Goal: Task Accomplishment & Management: Manage account settings

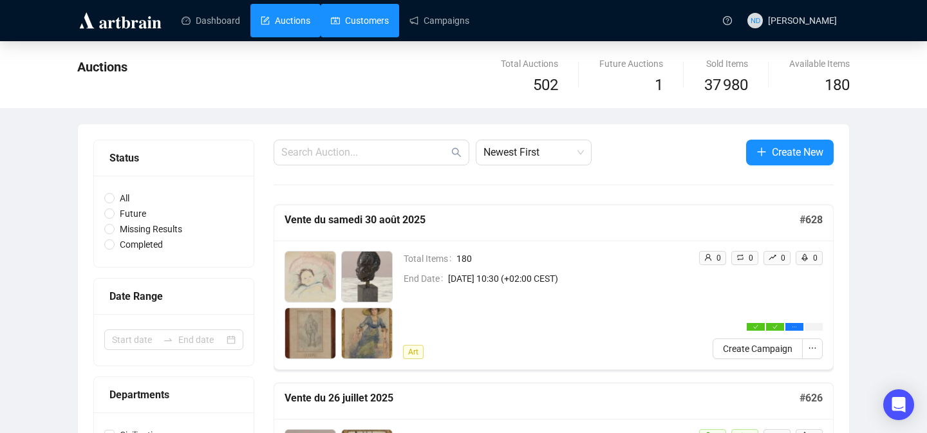
click at [344, 17] on link "Customers" at bounding box center [360, 20] width 58 height 33
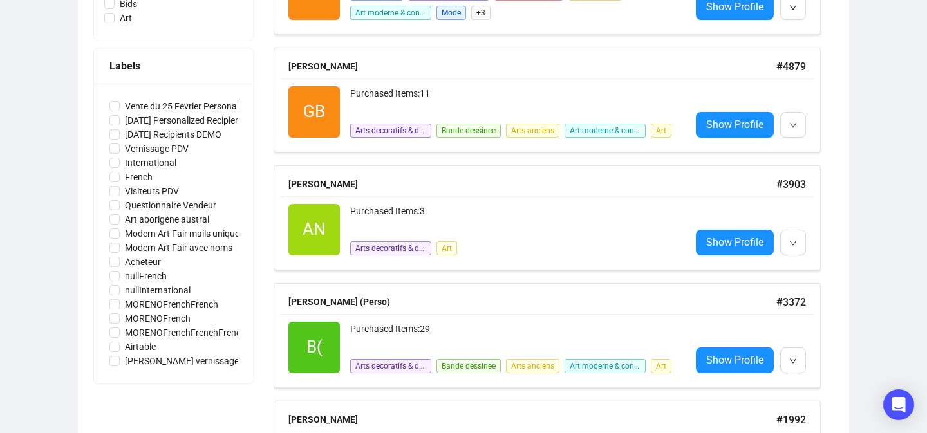
scroll to position [689, 0]
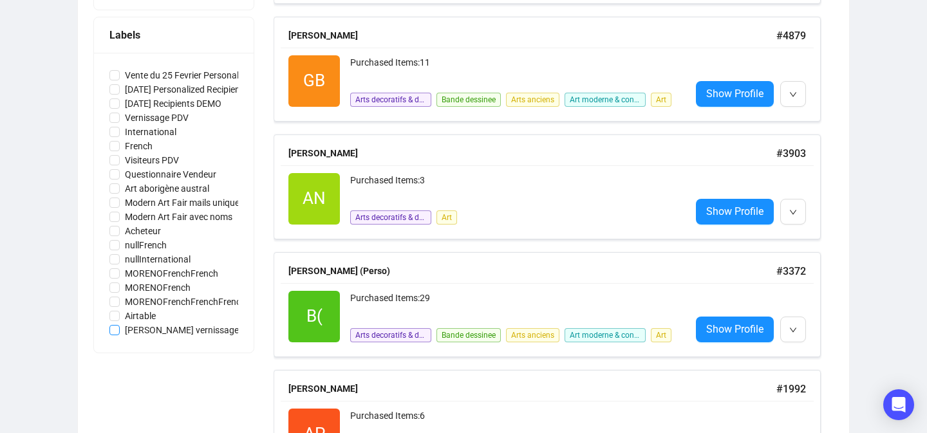
click at [120, 332] on span "[PERSON_NAME] vernissage" at bounding box center [182, 330] width 124 height 14
click at [120, 332] on input "[PERSON_NAME] vernissage" at bounding box center [114, 330] width 10 height 10
checkbox input "true"
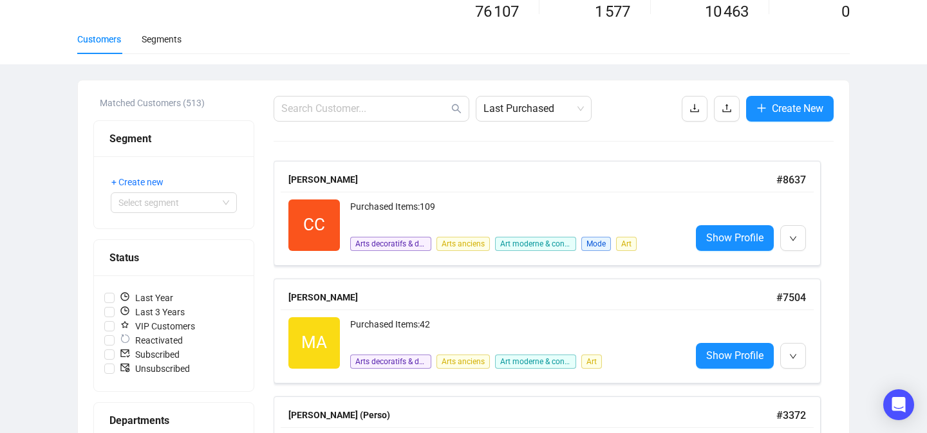
scroll to position [0, 0]
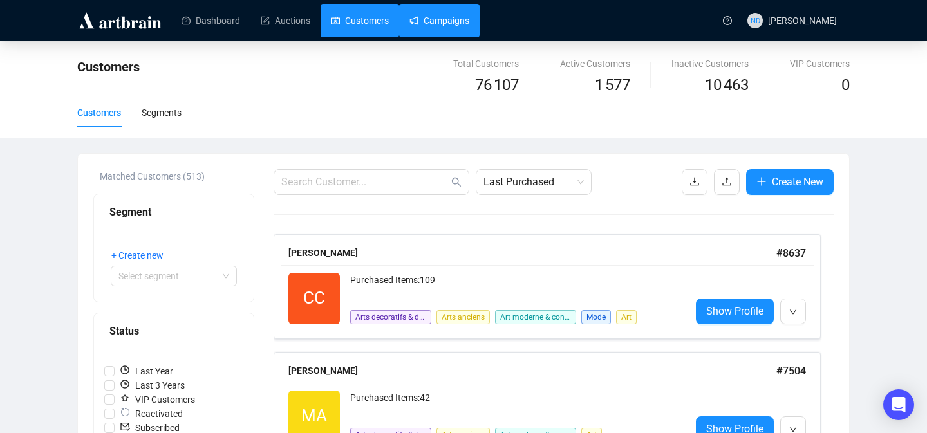
click at [456, 23] on link "Campaigns" at bounding box center [439, 20] width 60 height 33
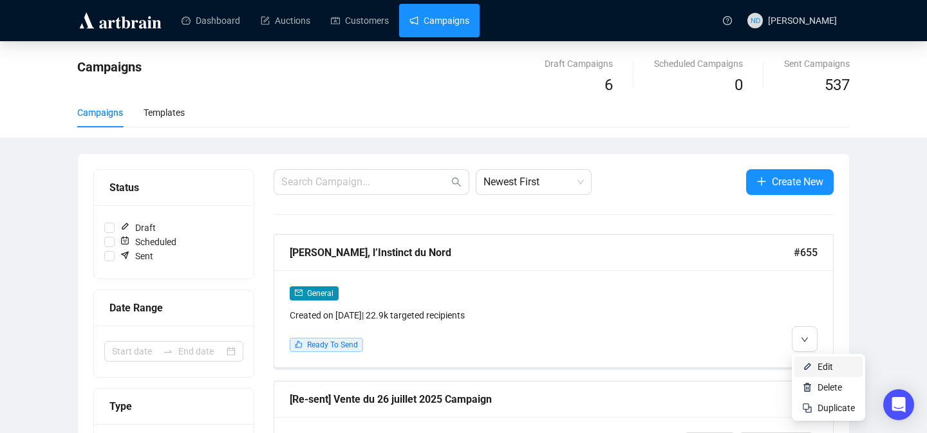
click at [804, 362] on img at bounding box center [807, 367] width 10 height 10
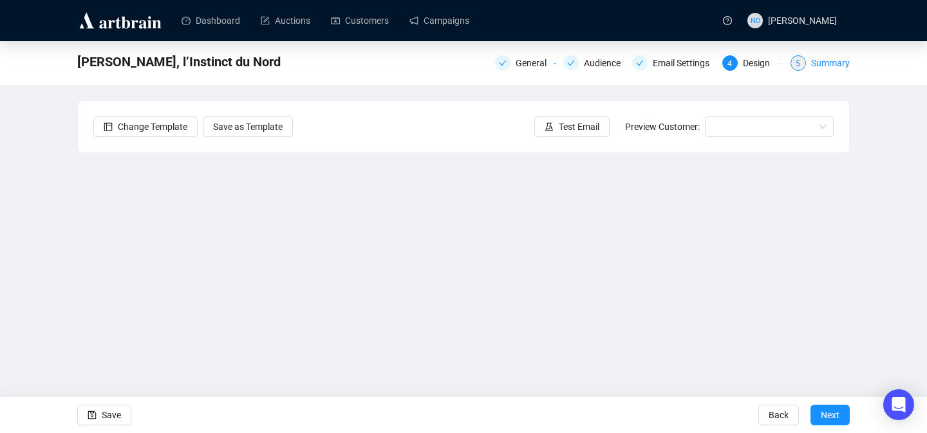
click at [839, 63] on div "Summary" at bounding box center [830, 62] width 39 height 15
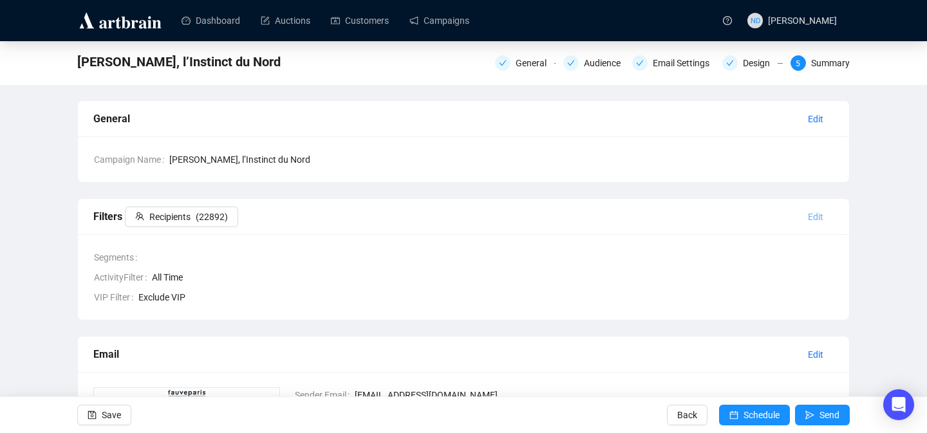
click at [816, 215] on span "Edit" at bounding box center [815, 217] width 15 height 14
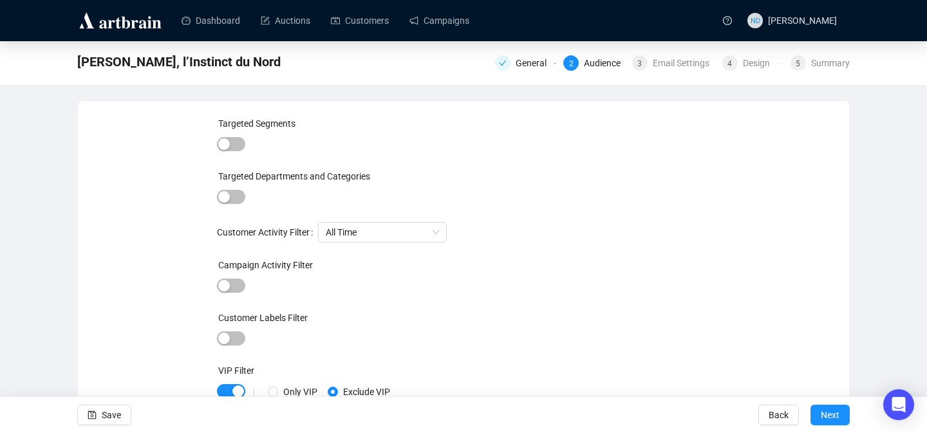
scroll to position [1, 0]
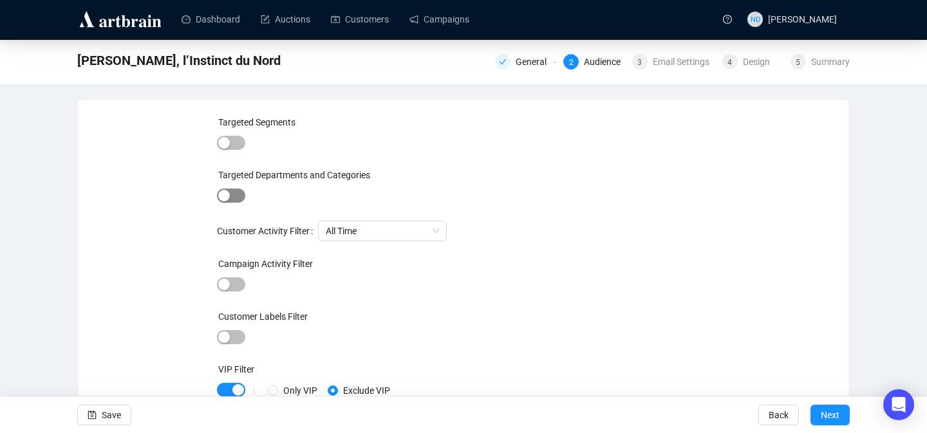
click at [240, 199] on span "button" at bounding box center [231, 196] width 28 height 14
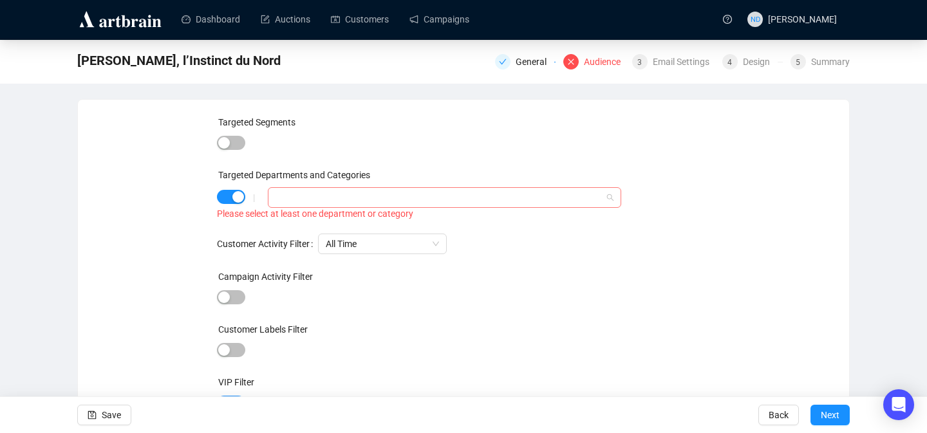
click at [298, 198] on div at bounding box center [437, 198] width 335 height 18
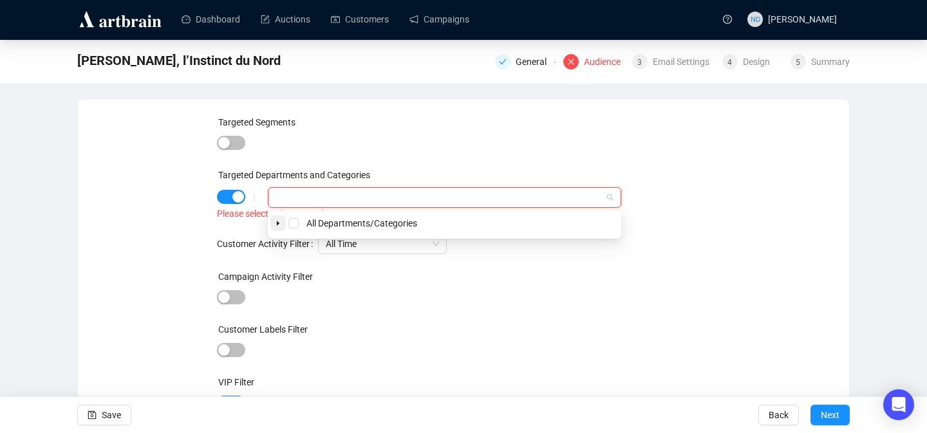
click at [278, 223] on icon "caret-down" at bounding box center [278, 223] width 3 height 5
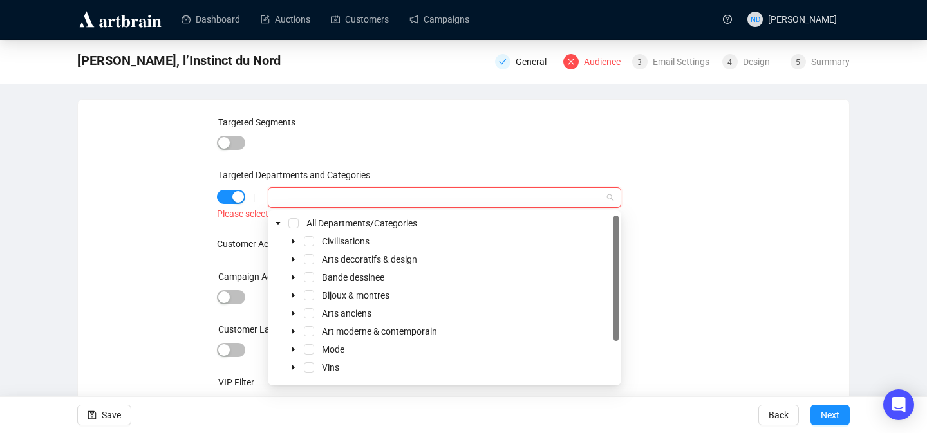
scroll to position [51, 0]
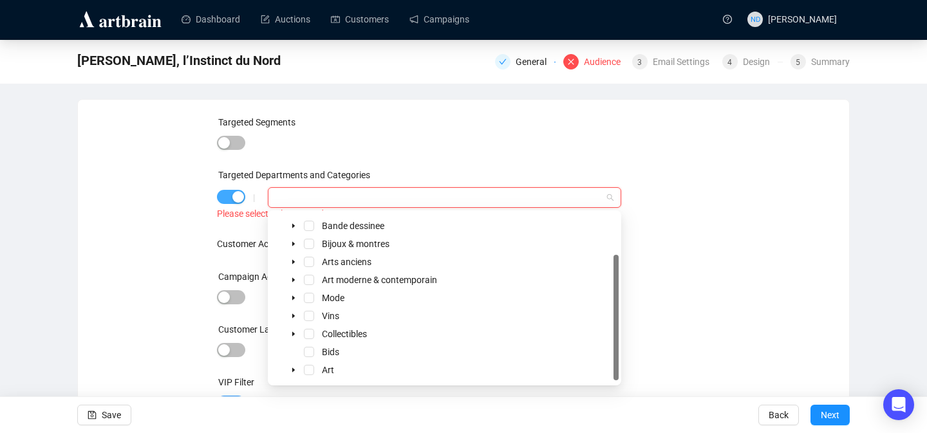
click at [230, 196] on span "button" at bounding box center [231, 197] width 28 height 14
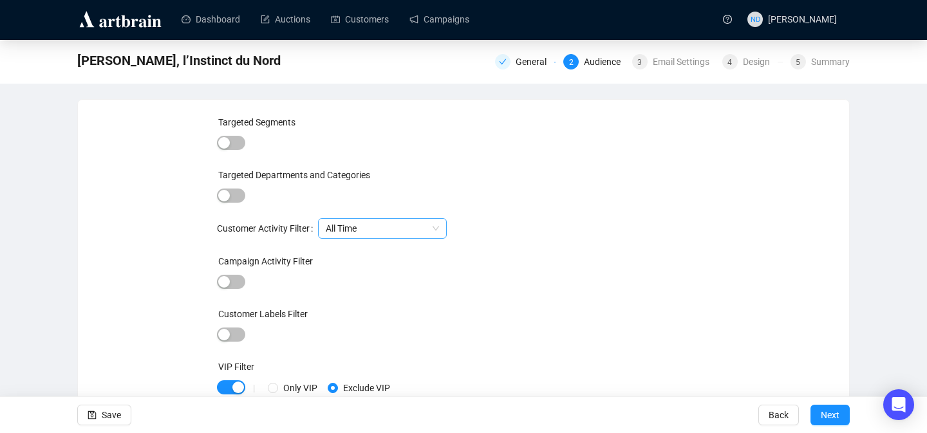
click at [336, 232] on span "All Time" at bounding box center [382, 228] width 113 height 19
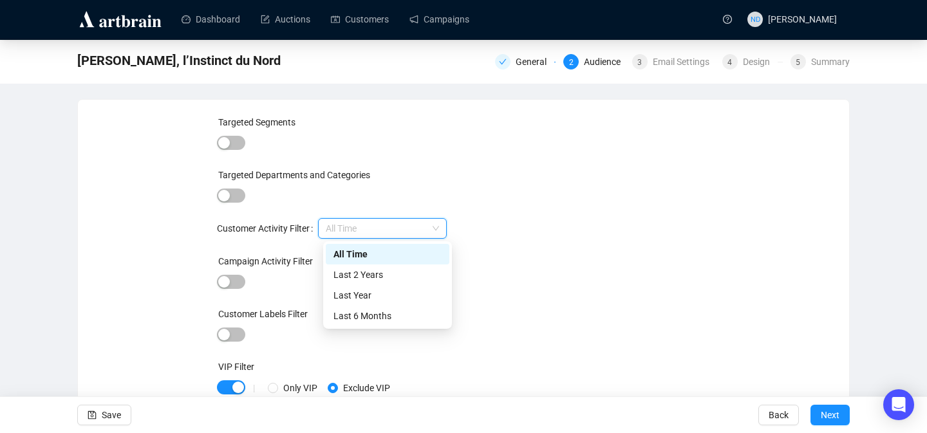
click at [336, 232] on span "All Time" at bounding box center [382, 228] width 113 height 19
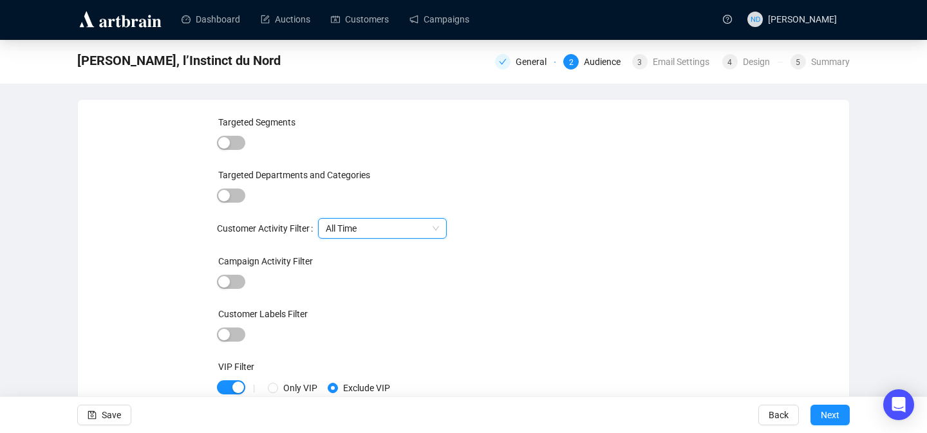
scroll to position [50, 0]
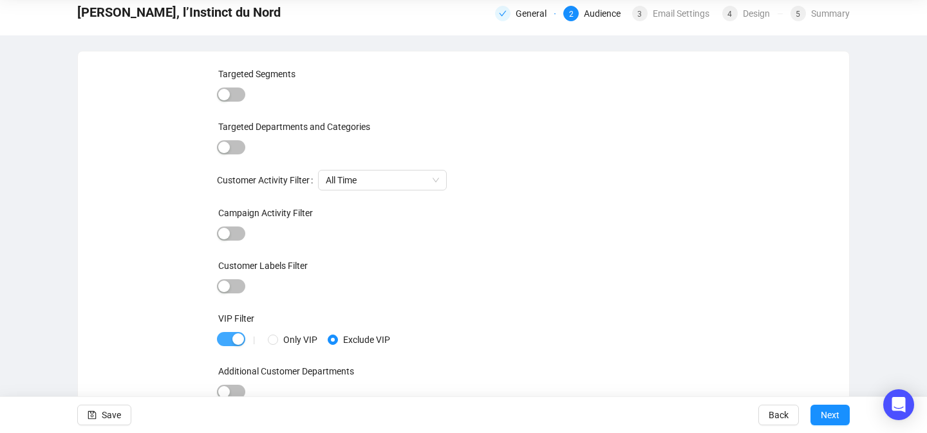
click at [218, 339] on span "button" at bounding box center [231, 339] width 28 height 14
click at [239, 94] on span "button" at bounding box center [231, 95] width 28 height 14
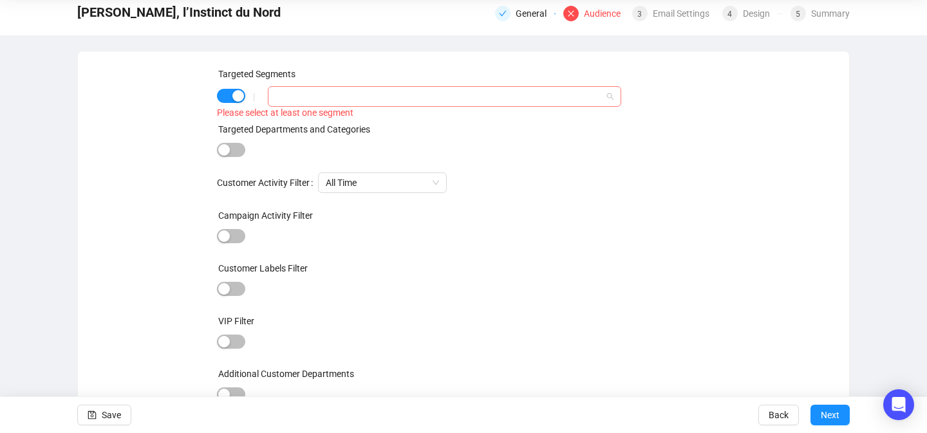
click at [310, 102] on div at bounding box center [437, 97] width 335 height 18
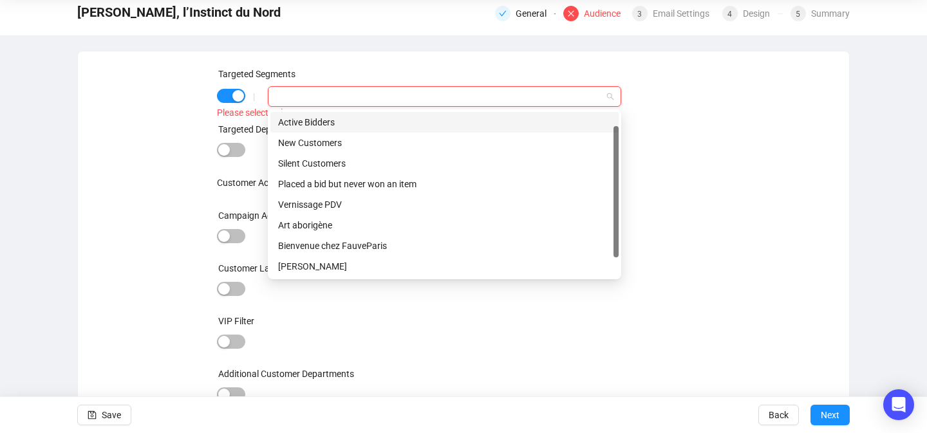
scroll to position [0, 0]
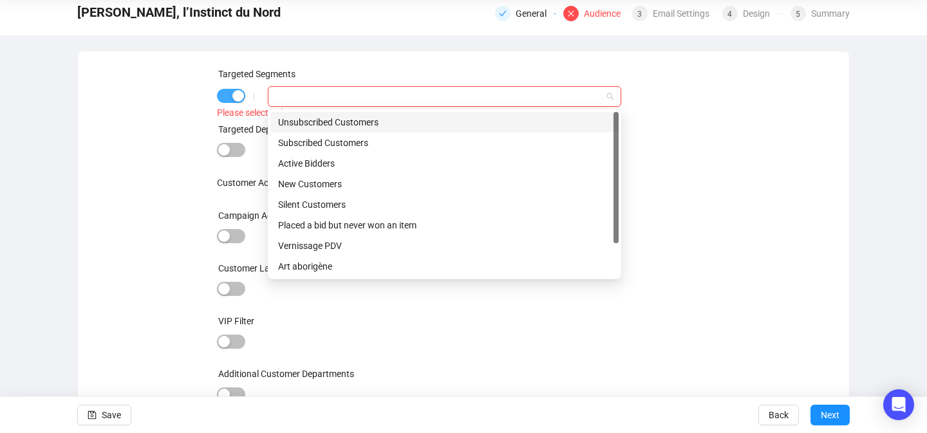
click at [223, 99] on span "button" at bounding box center [231, 96] width 28 height 14
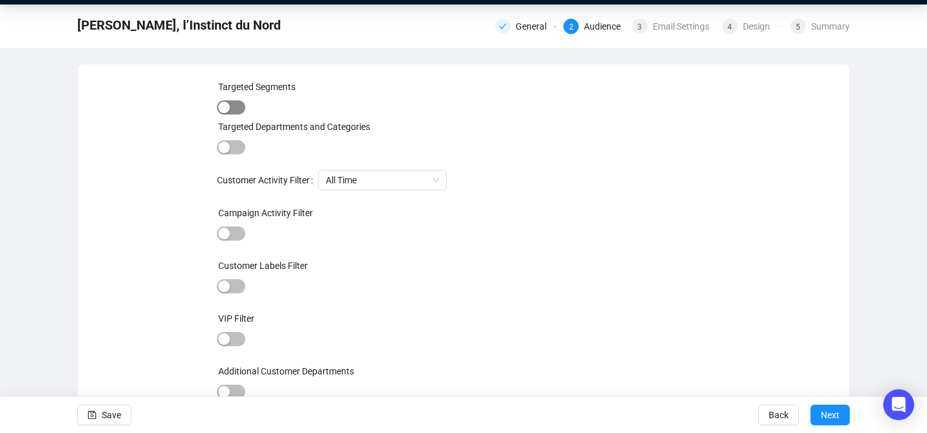
scroll to position [37, 0]
click at [232, 342] on span "button" at bounding box center [231, 339] width 28 height 14
click at [238, 290] on span "button" at bounding box center [231, 286] width 28 height 14
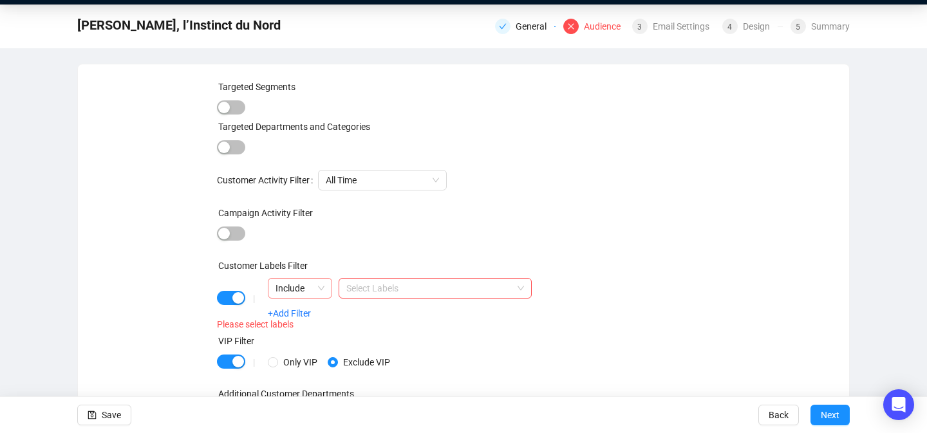
click at [300, 287] on span "Include" at bounding box center [300, 288] width 49 height 19
click at [214, 295] on div "Targeted Segments Targeted Departments and Categories Customer Activity Filter …" at bounding box center [463, 260] width 740 height 360
click at [223, 291] on span "button" at bounding box center [231, 298] width 28 height 14
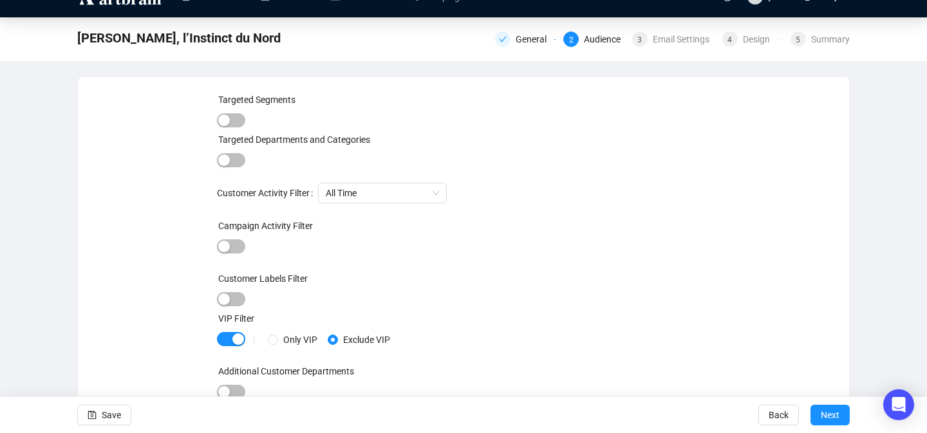
click at [244, 239] on div at bounding box center [231, 247] width 28 height 18
click at [241, 243] on span "button" at bounding box center [231, 246] width 28 height 14
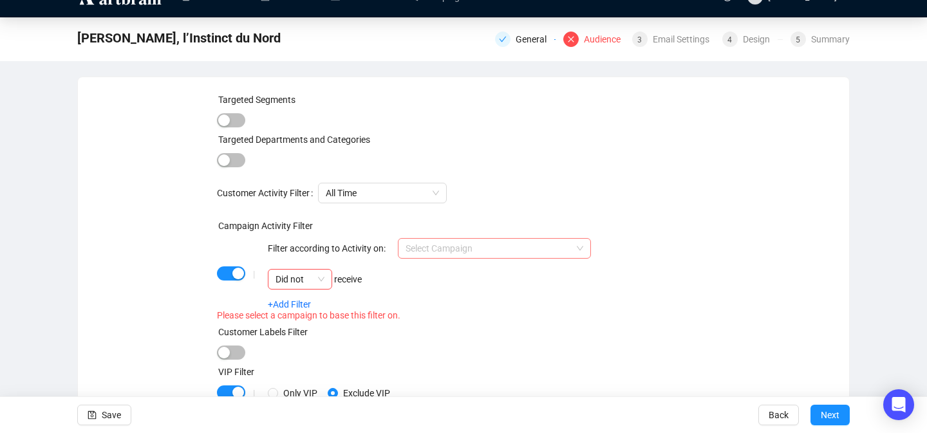
click at [427, 256] on input "search" at bounding box center [489, 248] width 166 height 19
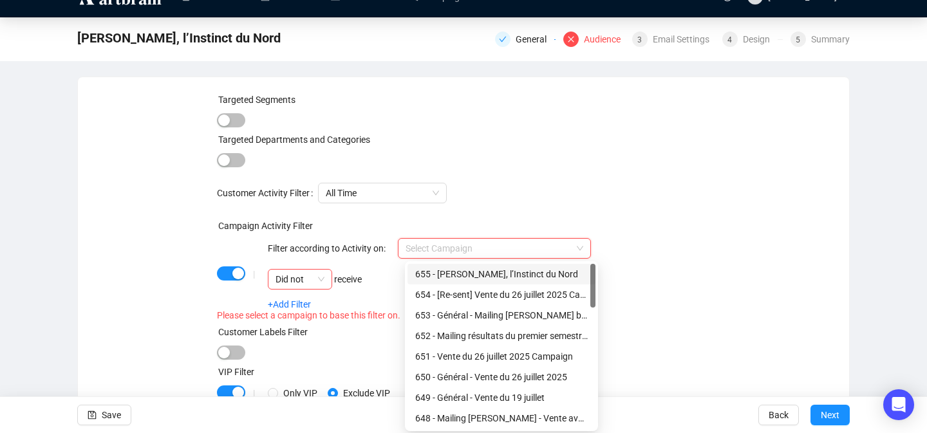
click at [427, 256] on input "search" at bounding box center [489, 248] width 166 height 19
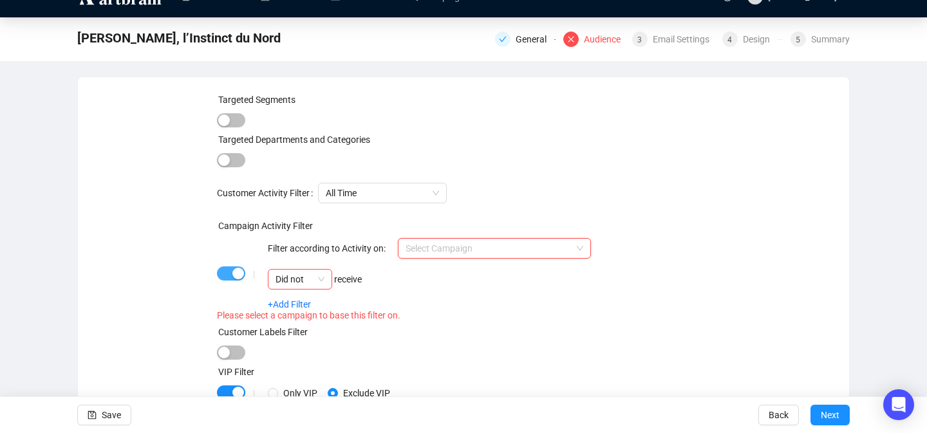
click at [219, 275] on span "button" at bounding box center [231, 273] width 28 height 14
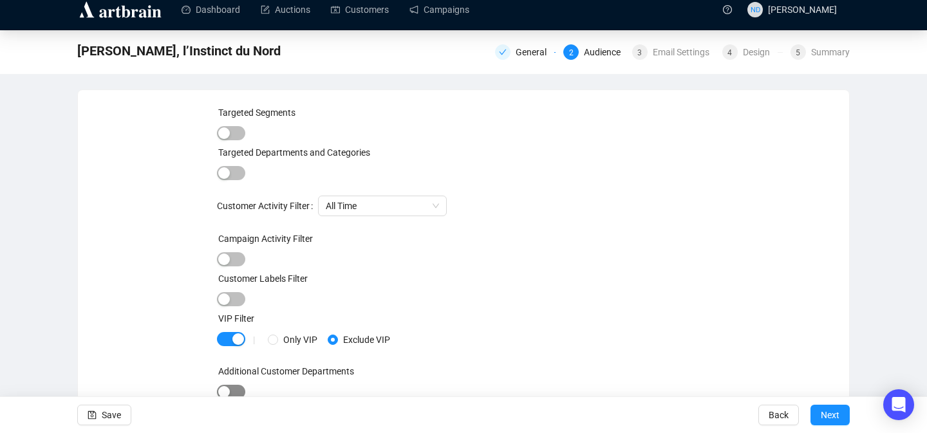
click at [241, 390] on span "button" at bounding box center [231, 392] width 28 height 14
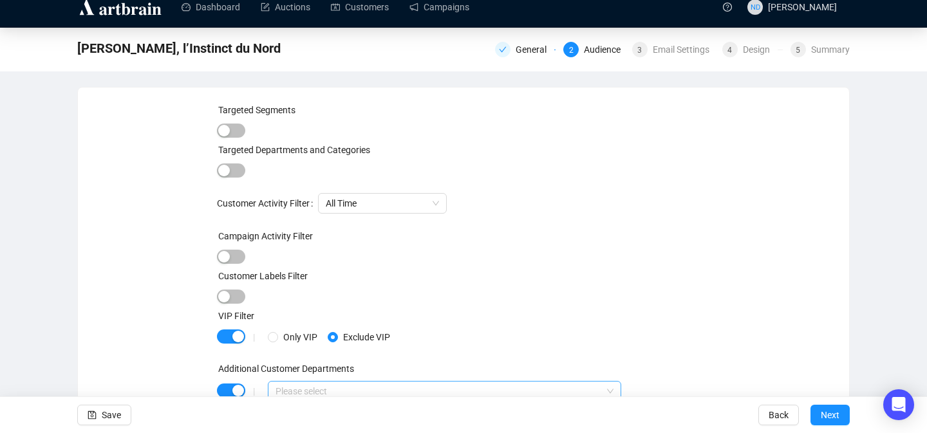
click at [401, 389] on div at bounding box center [437, 391] width 335 height 18
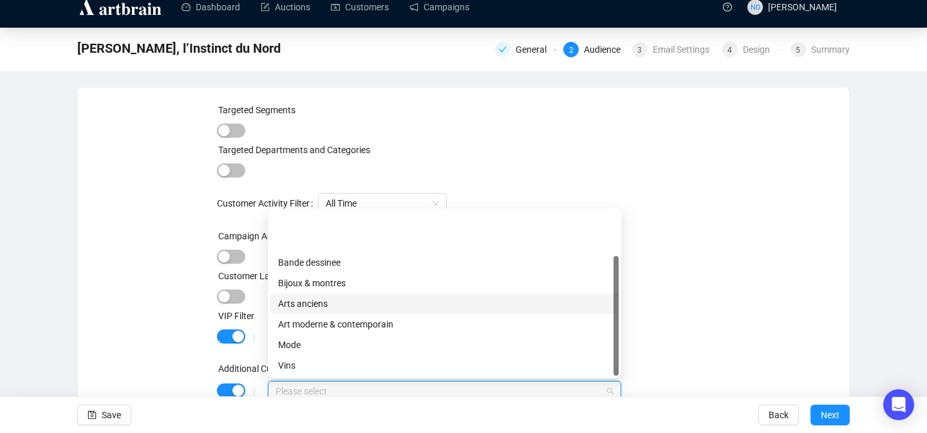
scroll to position [62, 0]
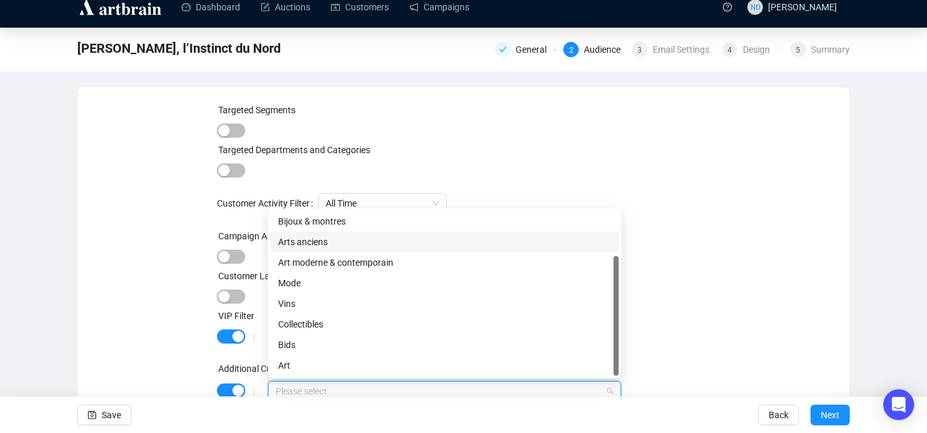
click at [698, 220] on div "Targeted Segments Targeted Departments and Categories Customer Activity Filter …" at bounding box center [464, 260] width 494 height 314
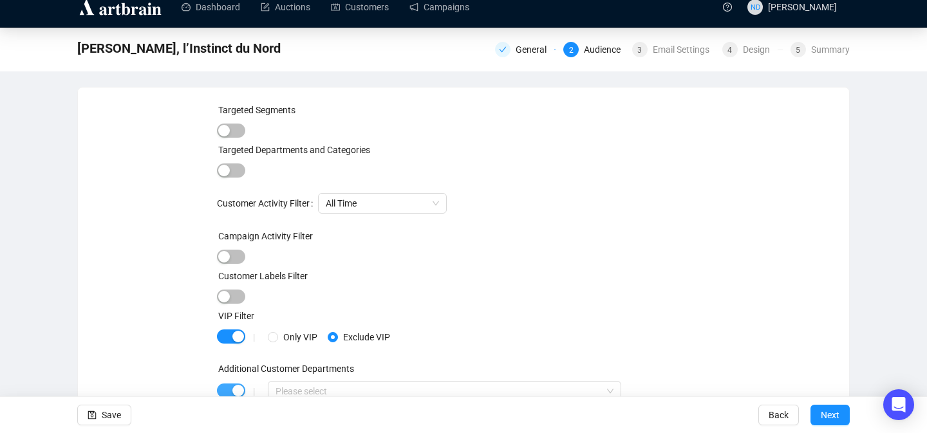
click at [221, 388] on span "button" at bounding box center [231, 391] width 28 height 14
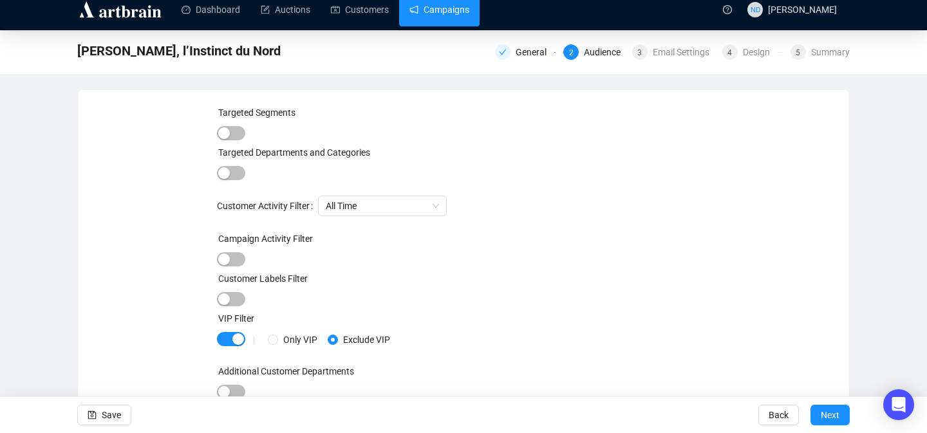
click at [458, 23] on link "Campaigns" at bounding box center [439, 9] width 60 height 33
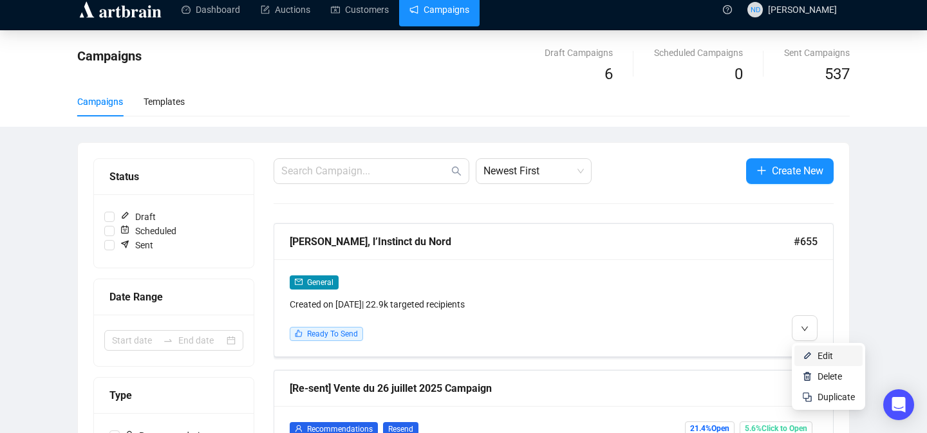
click at [814, 348] on li "Edit" at bounding box center [828, 356] width 68 height 21
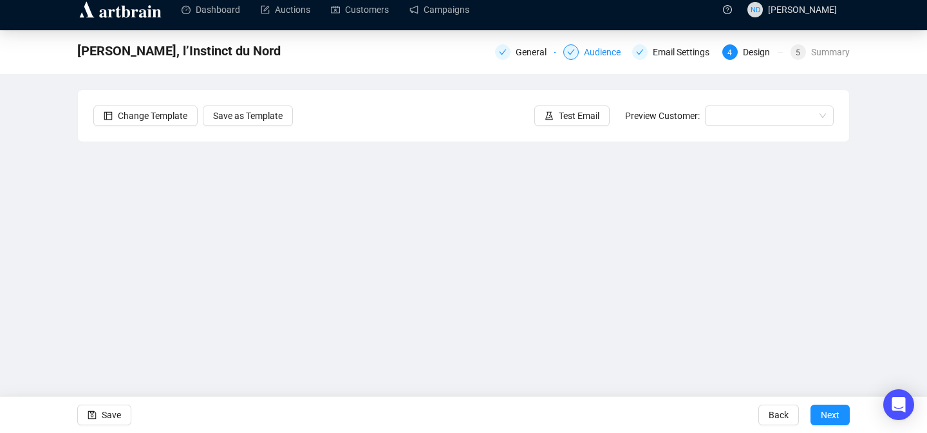
click at [584, 53] on div "Audience" at bounding box center [606, 51] width 44 height 15
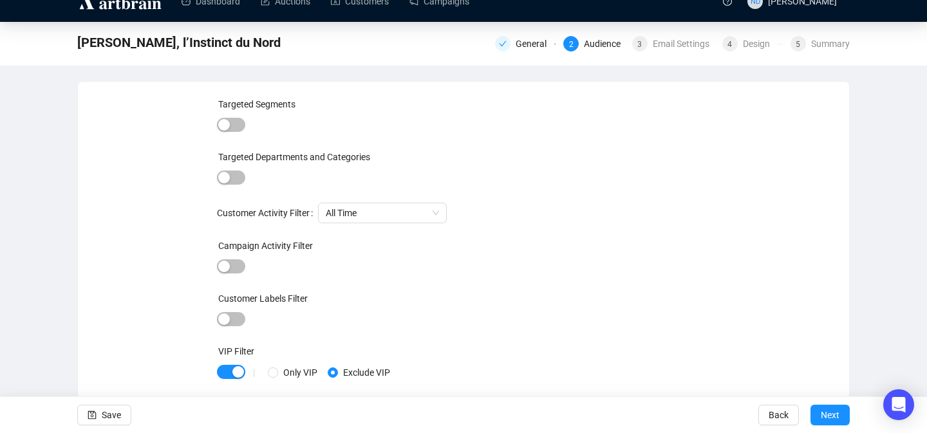
scroll to position [52, 0]
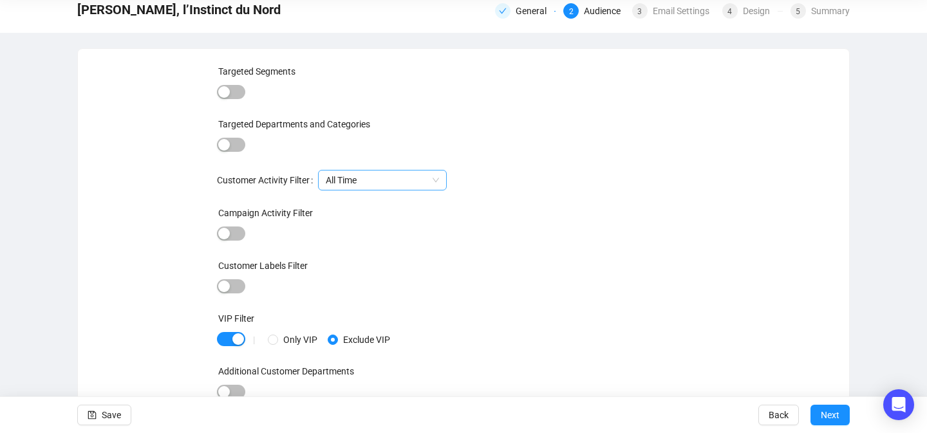
click at [333, 176] on span "All Time" at bounding box center [382, 180] width 113 height 19
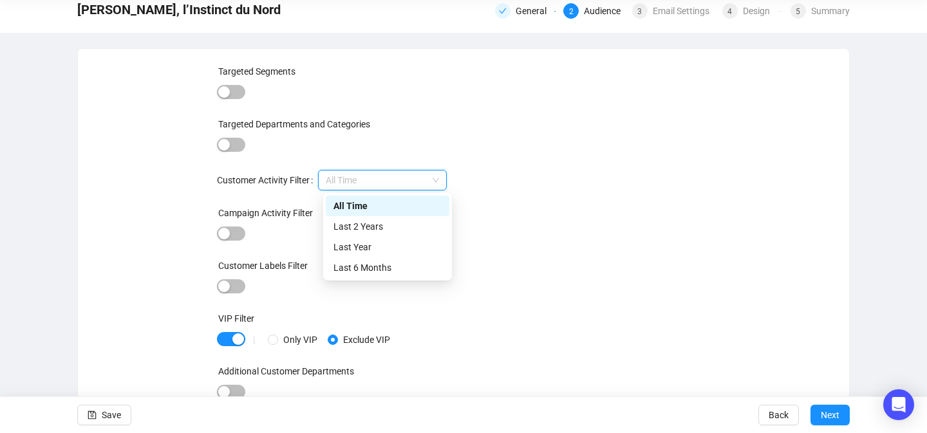
click at [333, 176] on span "All Time" at bounding box center [382, 180] width 113 height 19
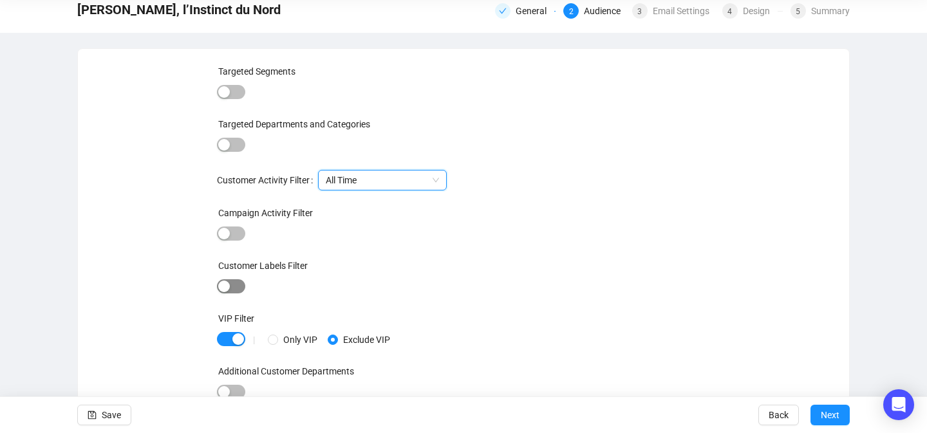
click at [231, 286] on span "button" at bounding box center [231, 286] width 28 height 14
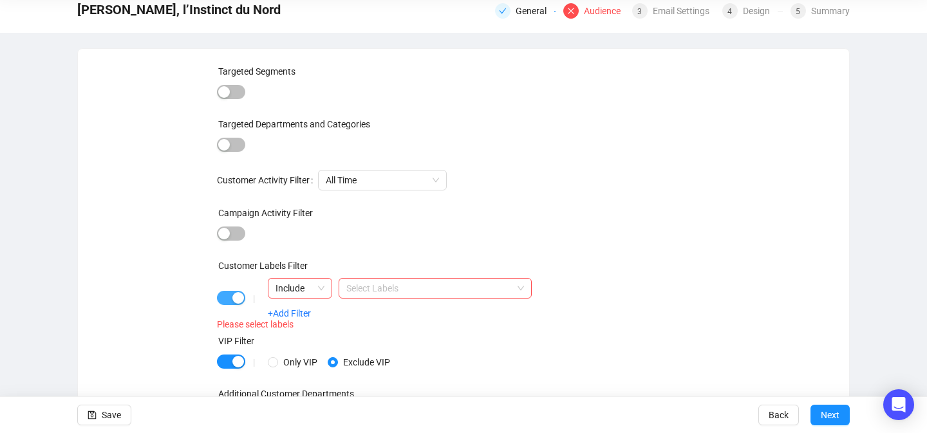
click at [221, 299] on span "button" at bounding box center [231, 298] width 28 height 14
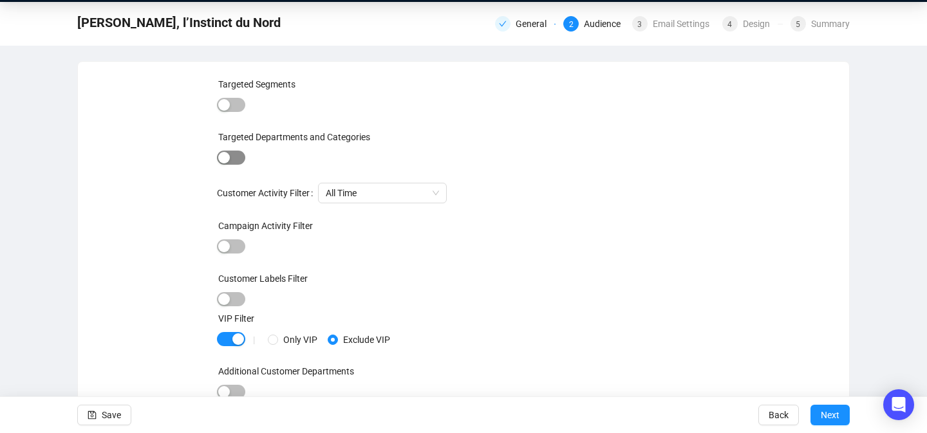
click at [236, 155] on span "button" at bounding box center [231, 158] width 28 height 14
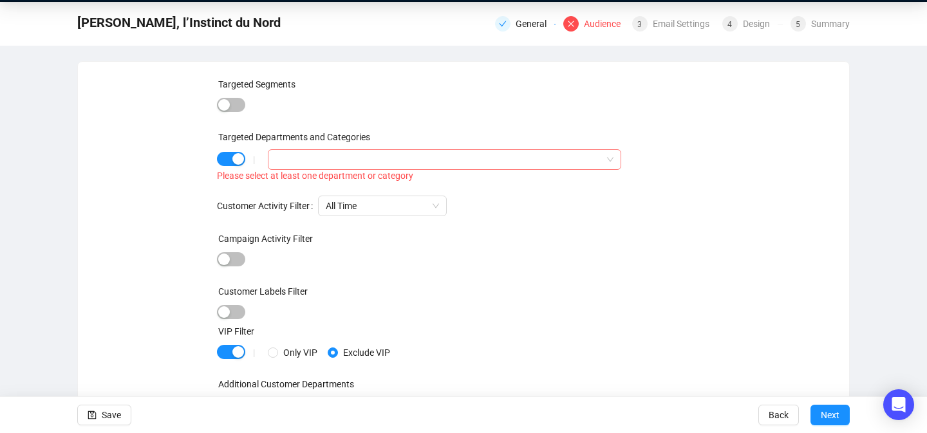
click at [306, 160] on div at bounding box center [437, 160] width 335 height 18
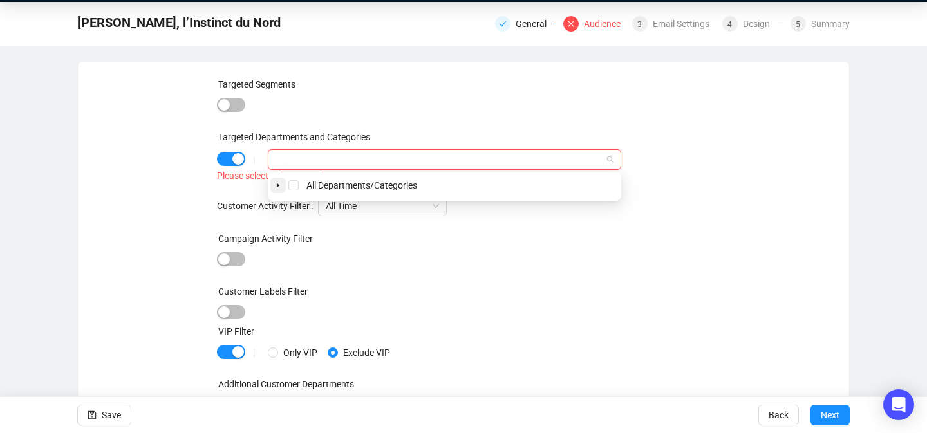
click at [281, 188] on icon "caret-down" at bounding box center [278, 185] width 6 height 6
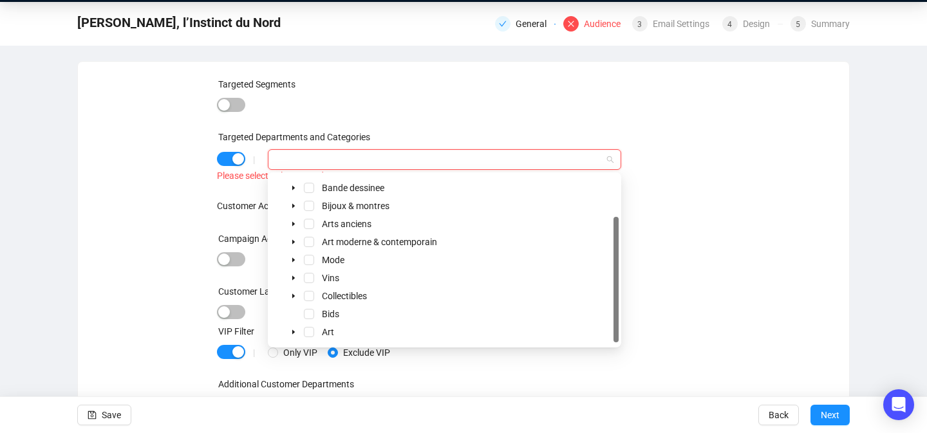
scroll to position [0, 0]
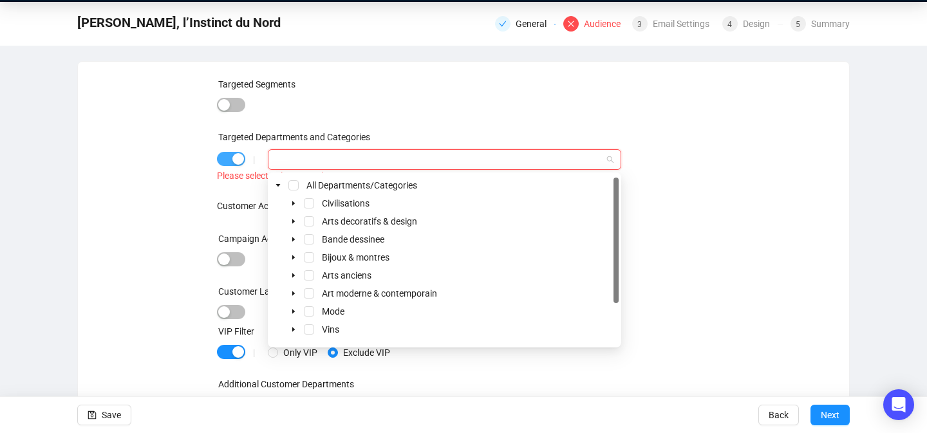
click at [219, 164] on span "button" at bounding box center [231, 159] width 28 height 14
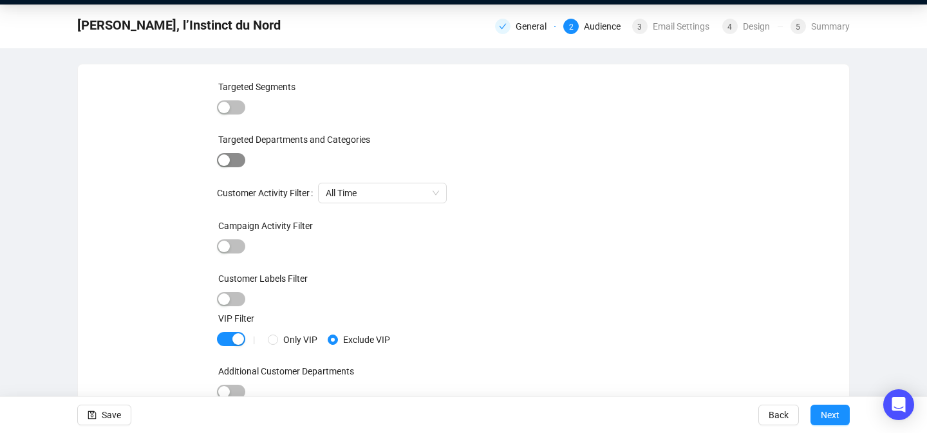
scroll to position [37, 0]
click at [232, 245] on span "button" at bounding box center [231, 246] width 28 height 14
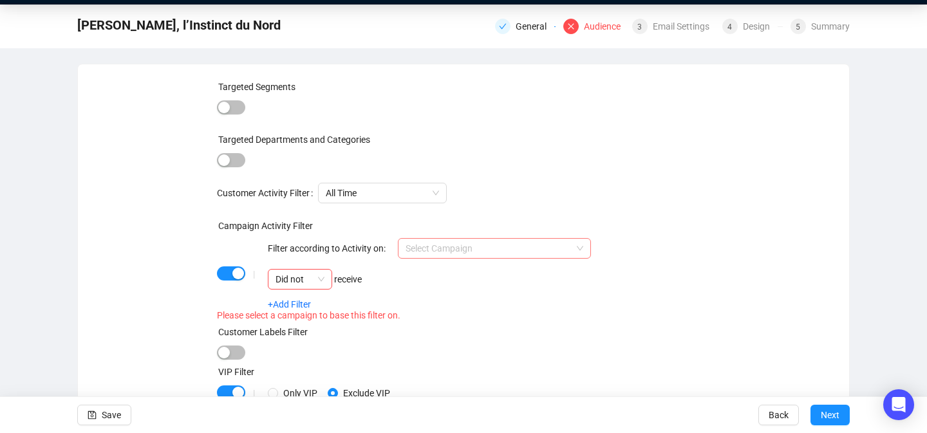
click at [449, 251] on input "search" at bounding box center [489, 248] width 166 height 19
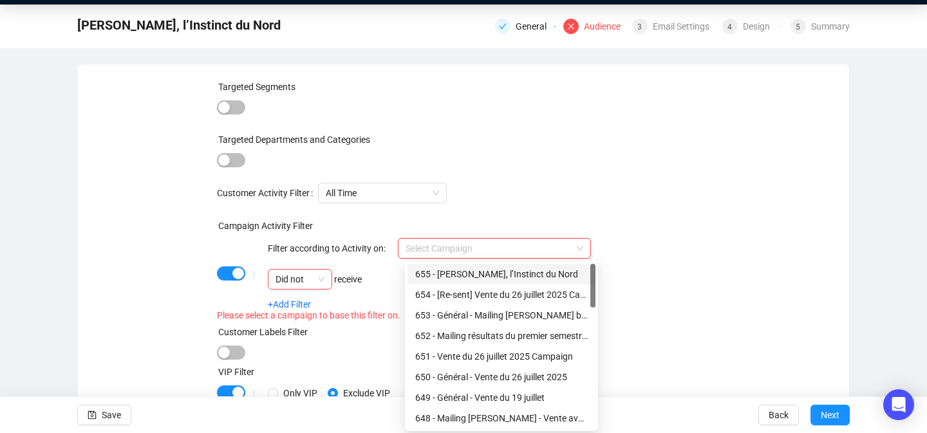
click at [449, 251] on input "search" at bounding box center [489, 248] width 166 height 19
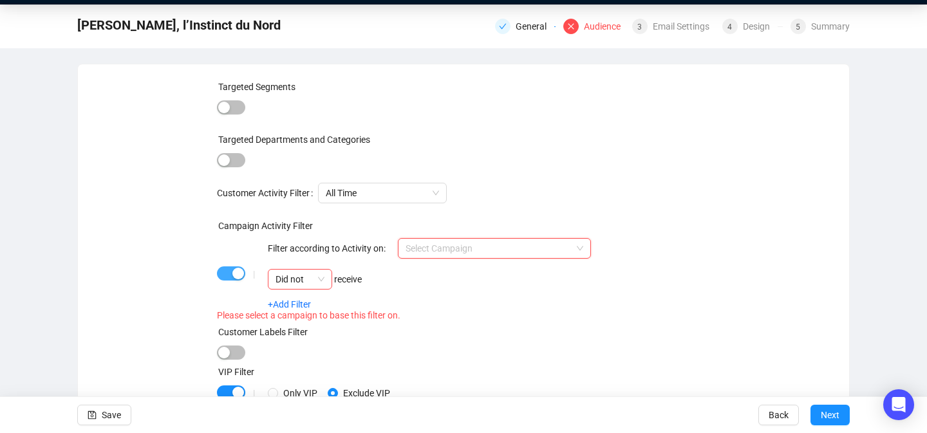
click at [228, 272] on span "button" at bounding box center [231, 273] width 28 height 14
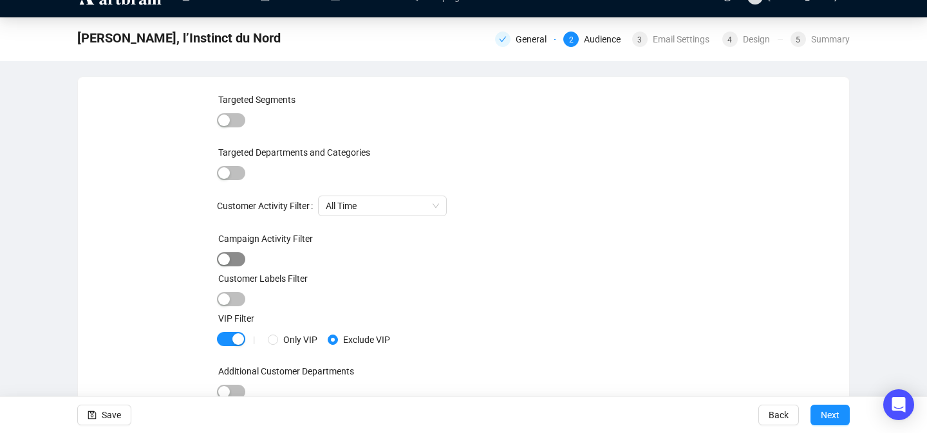
scroll to position [24, 0]
click at [236, 301] on span "button" at bounding box center [231, 299] width 28 height 14
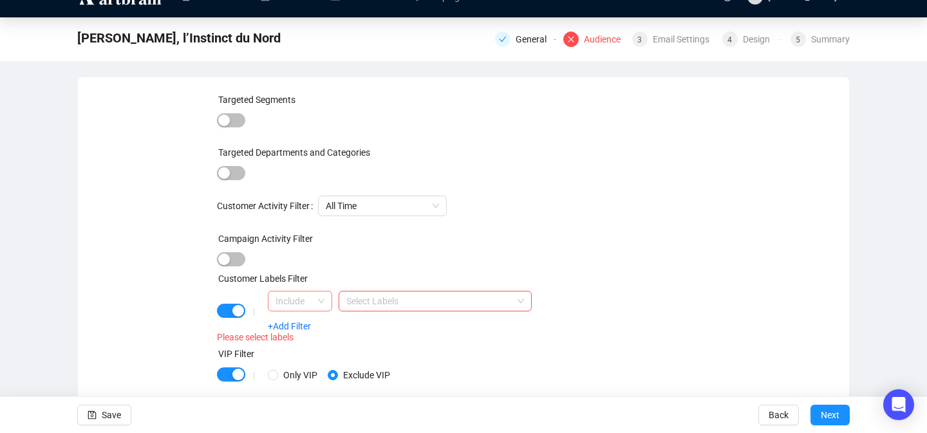
click at [309, 305] on span "Include" at bounding box center [300, 301] width 49 height 19
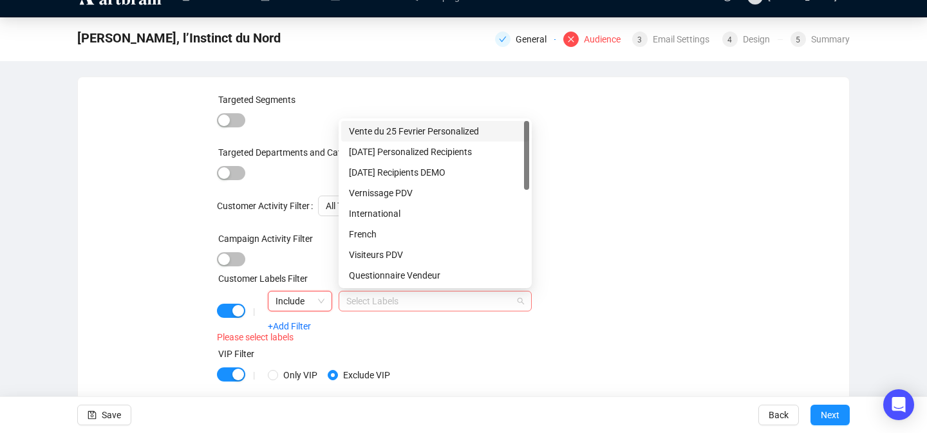
click at [365, 303] on div at bounding box center [428, 301] width 174 height 18
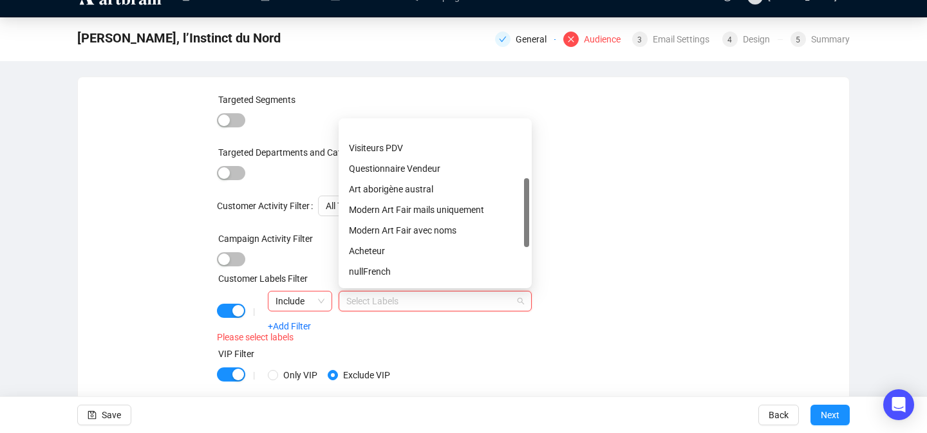
scroll to position [227, 0]
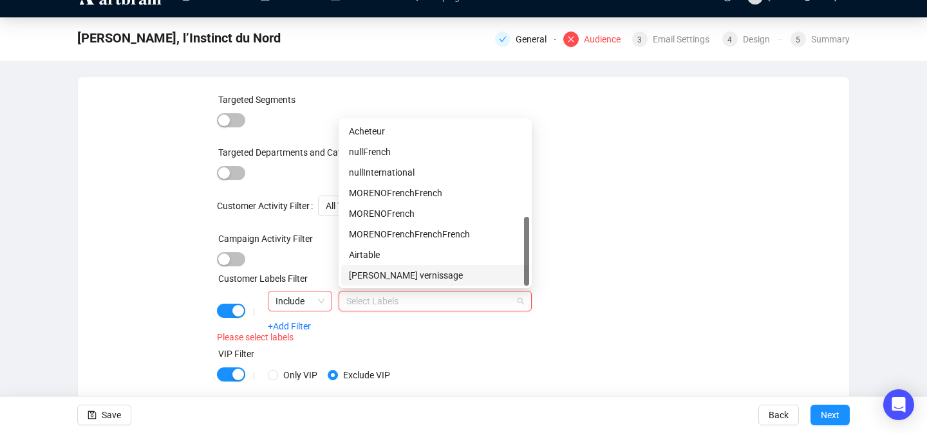
click at [374, 274] on div "[PERSON_NAME] vernissage" at bounding box center [435, 275] width 173 height 14
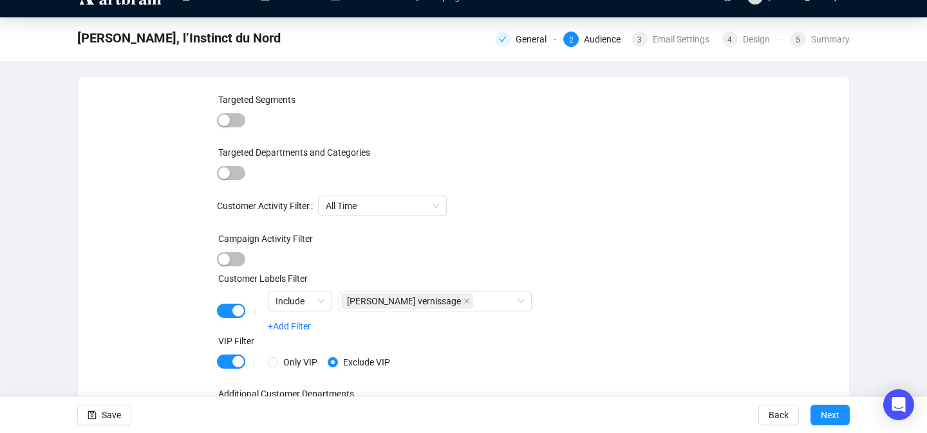
click at [173, 291] on div "Targeted Segments Targeted Departments and Categories Customer Activity Filter …" at bounding box center [463, 266] width 740 height 347
click at [224, 357] on span "button" at bounding box center [231, 362] width 28 height 14
click at [109, 416] on span "Save" at bounding box center [111, 415] width 19 height 36
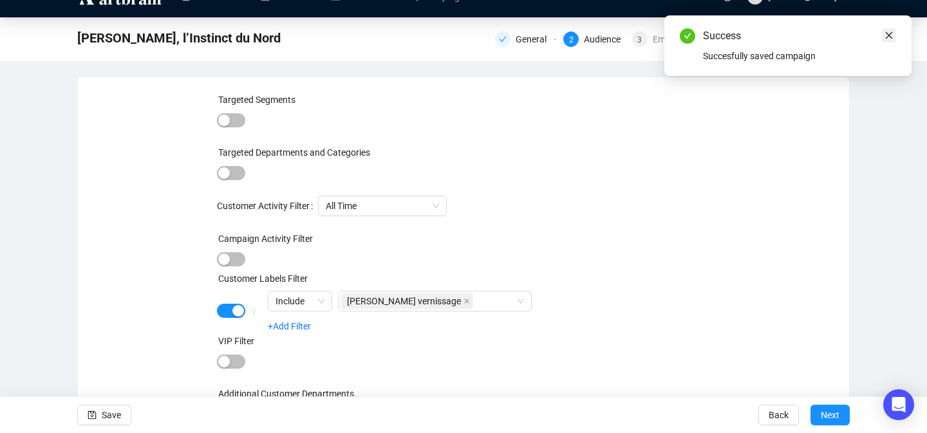
click at [890, 36] on icon "close" at bounding box center [888, 35] width 9 height 9
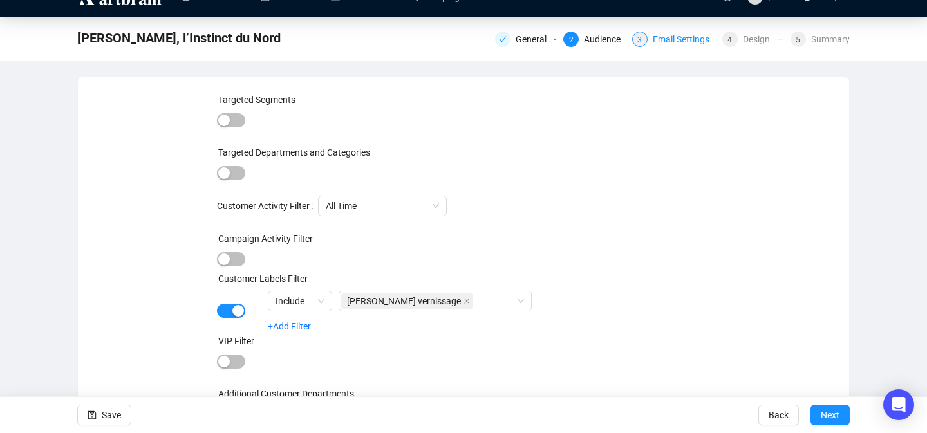
click at [684, 39] on div "Email Settings" at bounding box center [685, 39] width 64 height 15
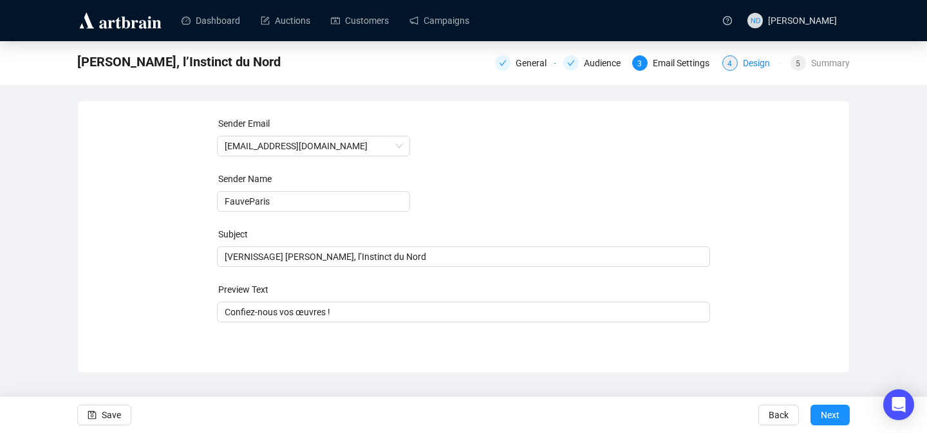
click at [748, 61] on div "Design" at bounding box center [760, 62] width 35 height 15
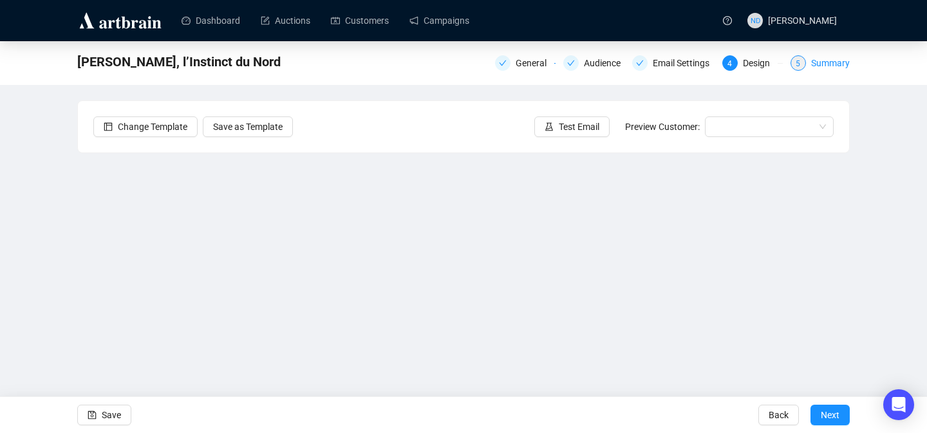
click at [827, 67] on div "Summary" at bounding box center [830, 62] width 39 height 15
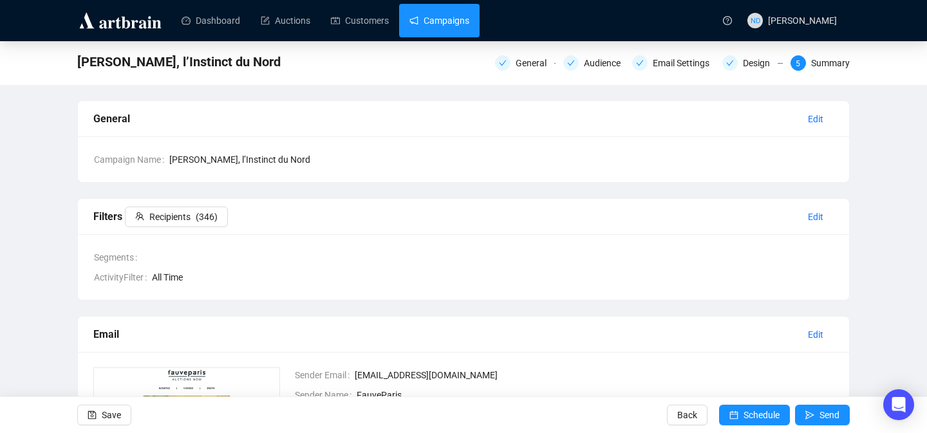
click at [446, 7] on link "Campaigns" at bounding box center [439, 20] width 60 height 33
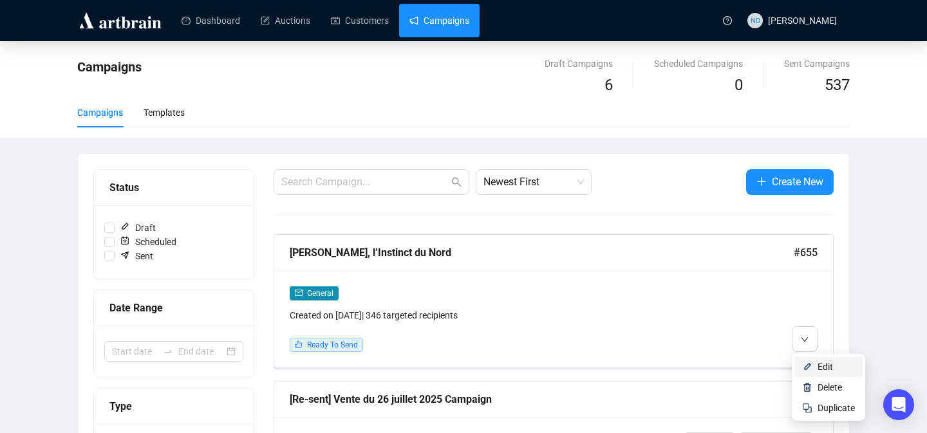
click at [808, 362] on img at bounding box center [807, 367] width 10 height 10
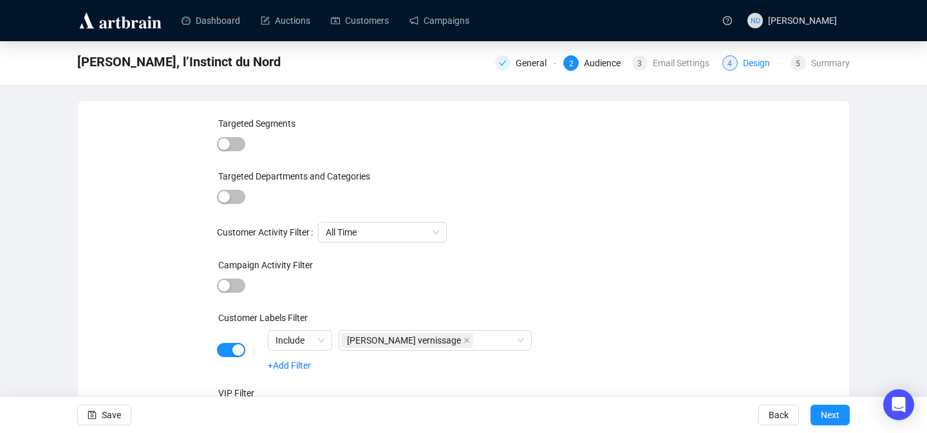
click at [754, 62] on div "Design" at bounding box center [760, 62] width 35 height 15
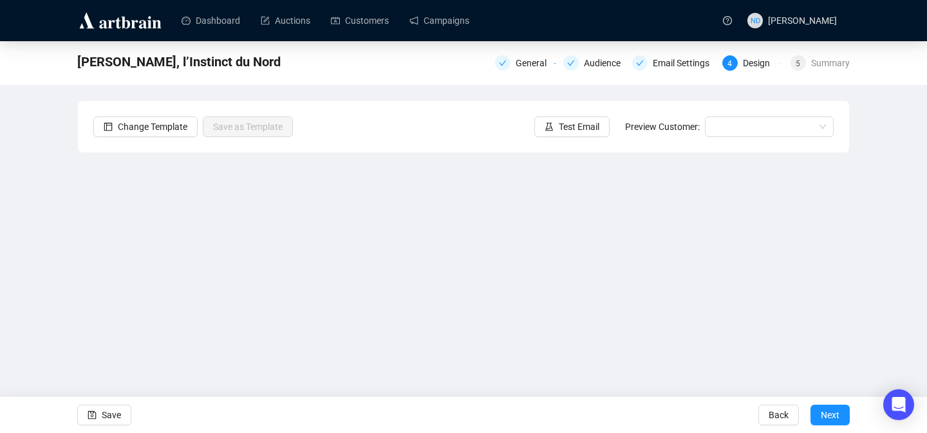
click at [593, 115] on div "Change Template Save as Template Test Email Preview Customer:" at bounding box center [463, 126] width 771 height 51
click at [579, 122] on span "Test Email" at bounding box center [579, 127] width 41 height 14
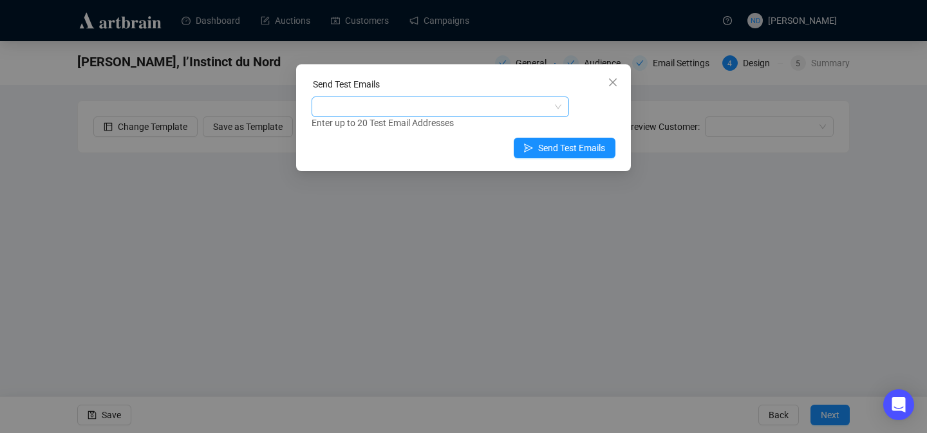
click at [480, 103] on div at bounding box center [433, 107] width 239 height 18
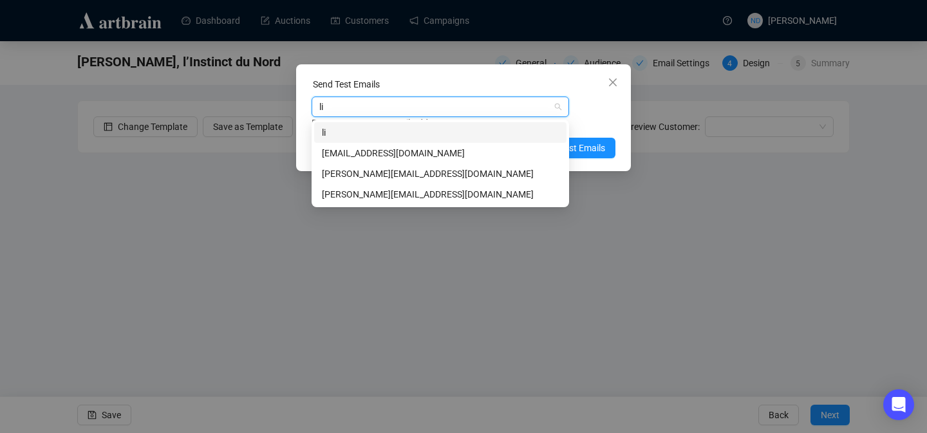
type input "l"
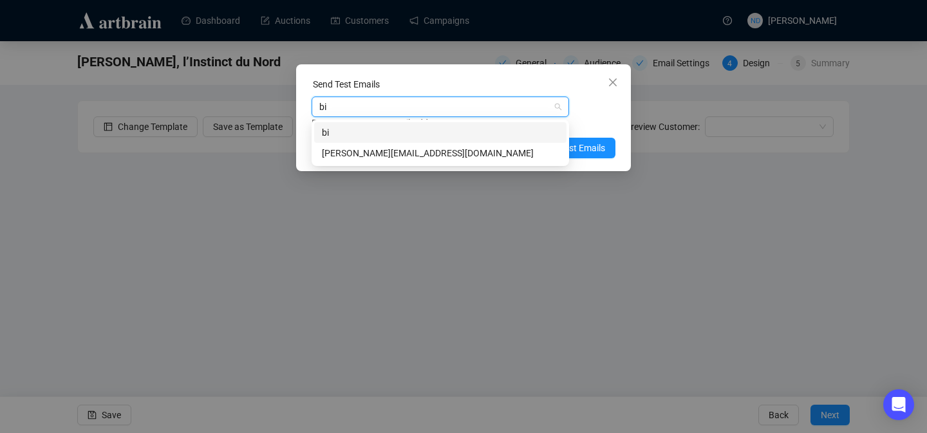
type input "b"
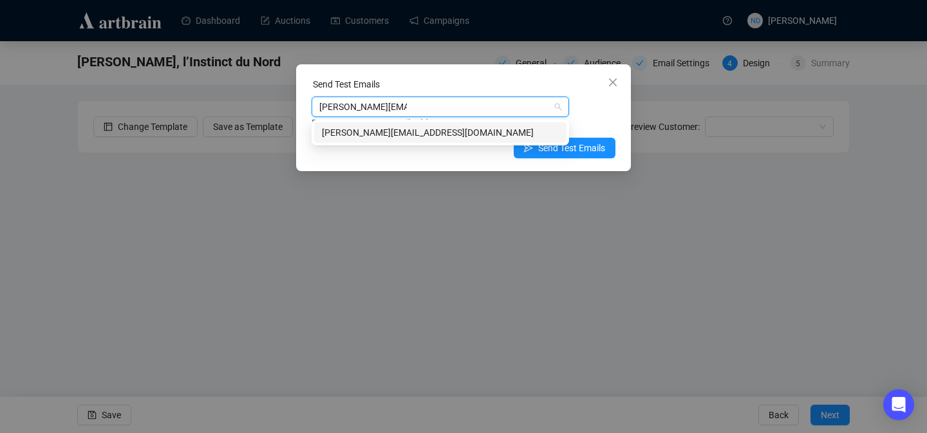
type input "[PERSON_NAME][EMAIL_ADDRESS][DOMAIN_NAME]"
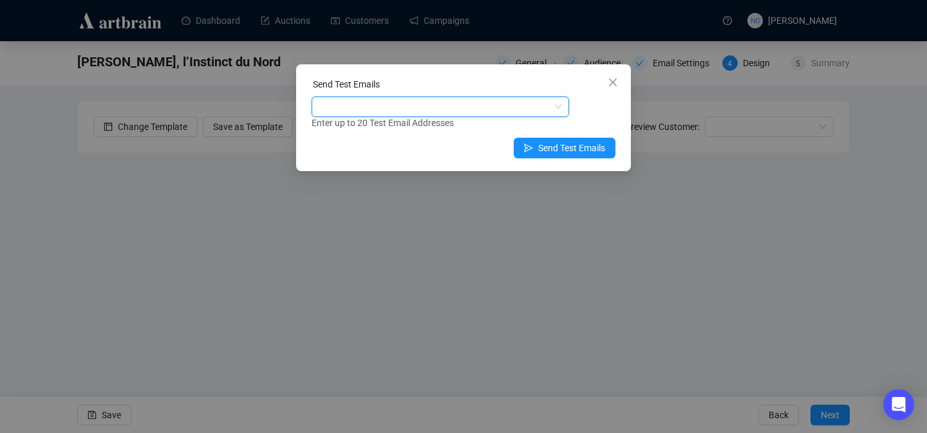
click at [409, 112] on div at bounding box center [433, 107] width 239 height 18
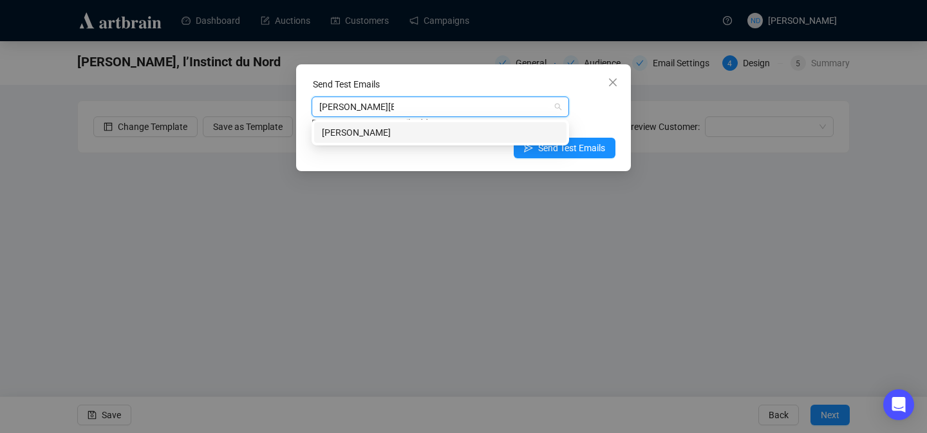
type input "[PERSON_NAME][EMAIL_ADDRESS][DOMAIN_NAME]"
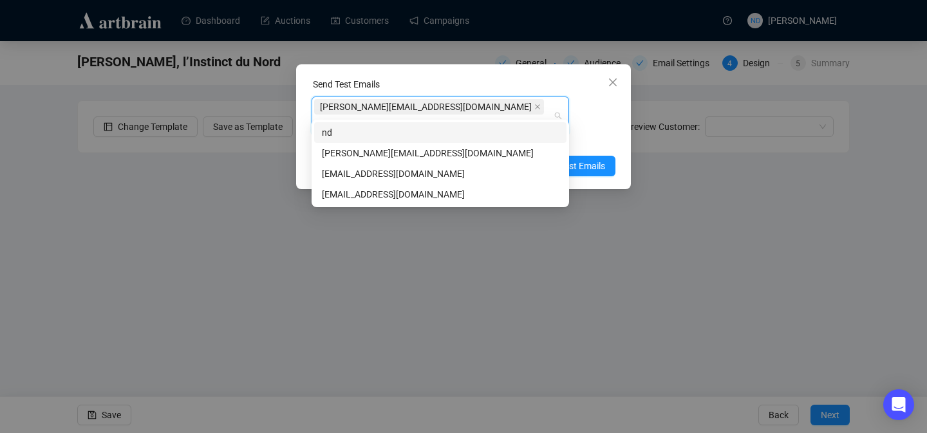
type input "ndar"
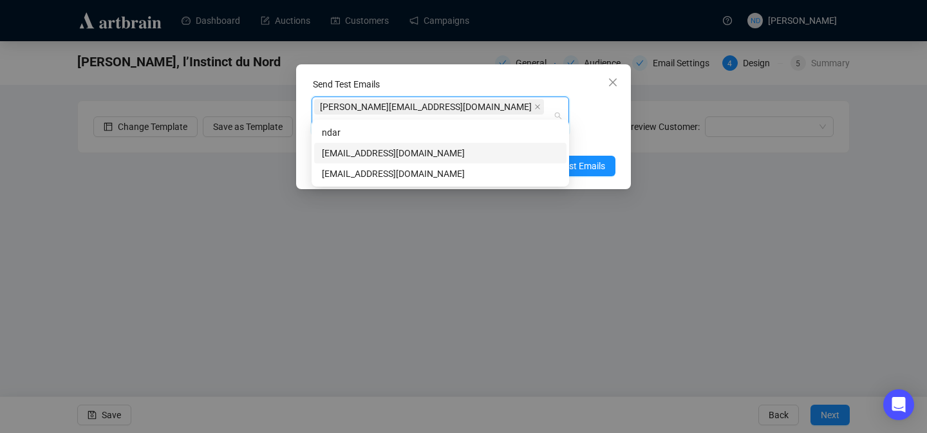
click at [375, 151] on div "[EMAIL_ADDRESS][DOMAIN_NAME]" at bounding box center [440, 153] width 237 height 14
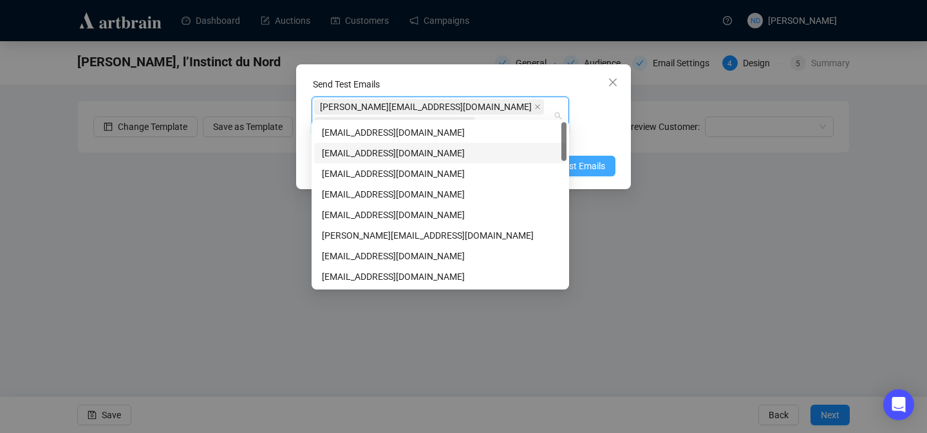
click at [599, 159] on span "Send Test Emails" at bounding box center [571, 166] width 67 height 14
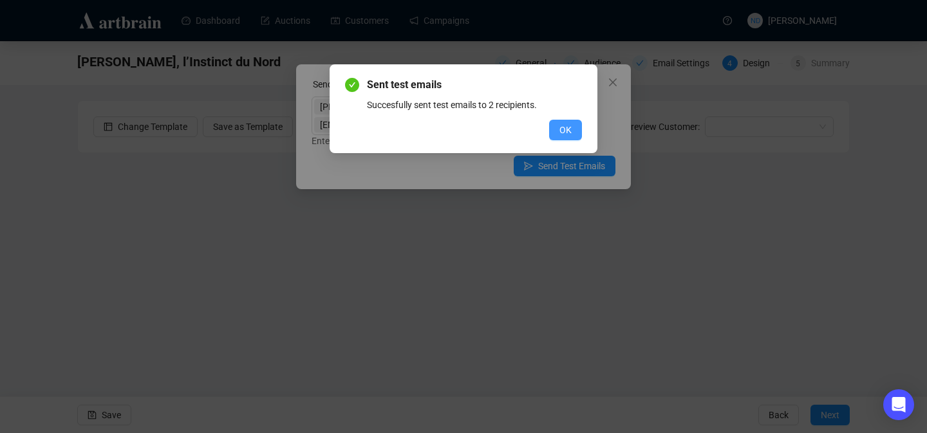
click at [571, 126] on span "OK" at bounding box center [565, 130] width 12 height 14
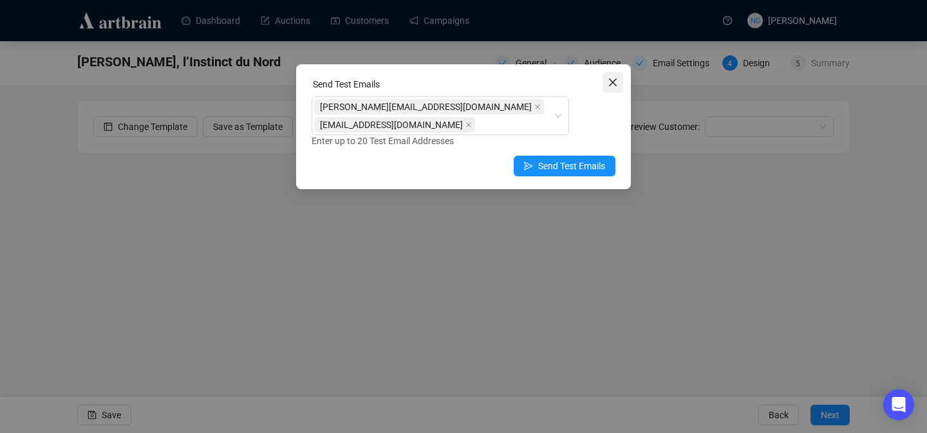
click at [613, 79] on icon "close" at bounding box center [613, 82] width 10 height 10
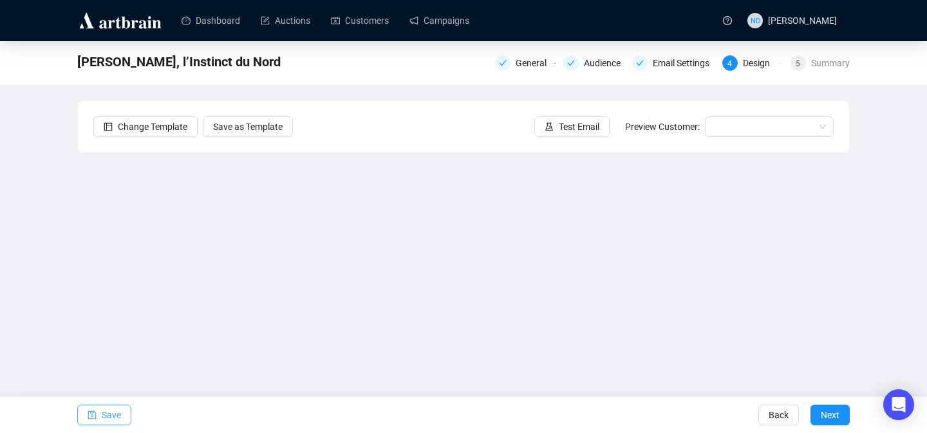
click at [96, 415] on icon "save" at bounding box center [92, 415] width 9 height 9
click at [561, 134] on button "Test Email" at bounding box center [571, 127] width 75 height 21
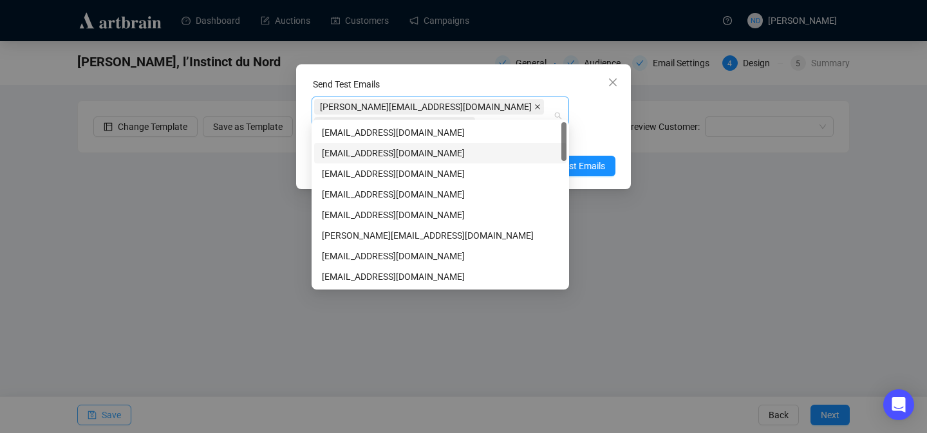
click at [411, 106] on span "[PERSON_NAME][EMAIL_ADDRESS][DOMAIN_NAME]" at bounding box center [429, 106] width 230 height 15
click at [534, 106] on icon "close" at bounding box center [537, 107] width 6 height 6
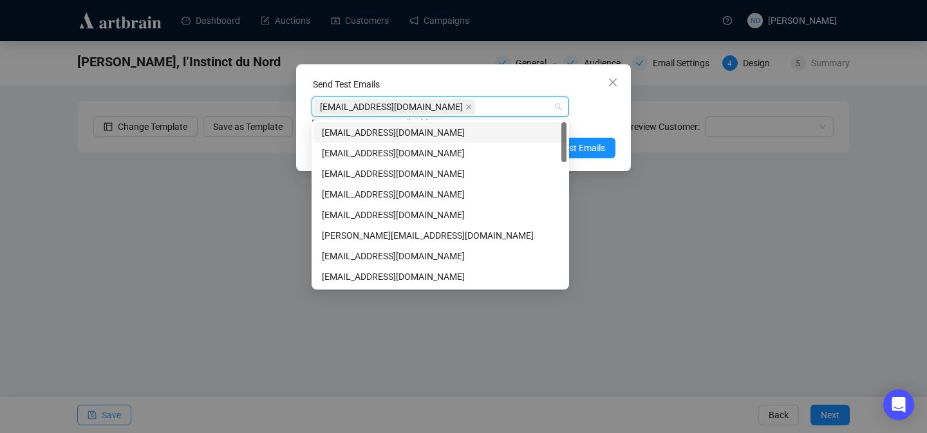
click at [411, 106] on span "[EMAIL_ADDRESS][DOMAIN_NAME]" at bounding box center [391, 107] width 143 height 14
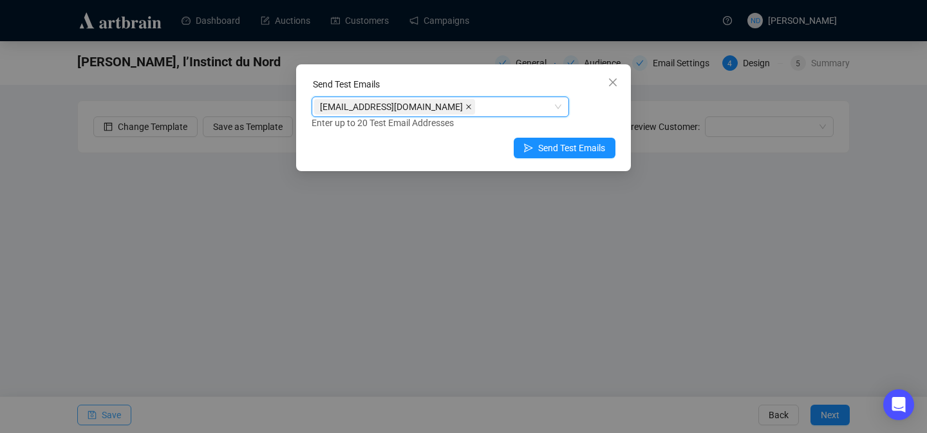
click at [466, 105] on icon "close" at bounding box center [468, 106] width 5 height 5
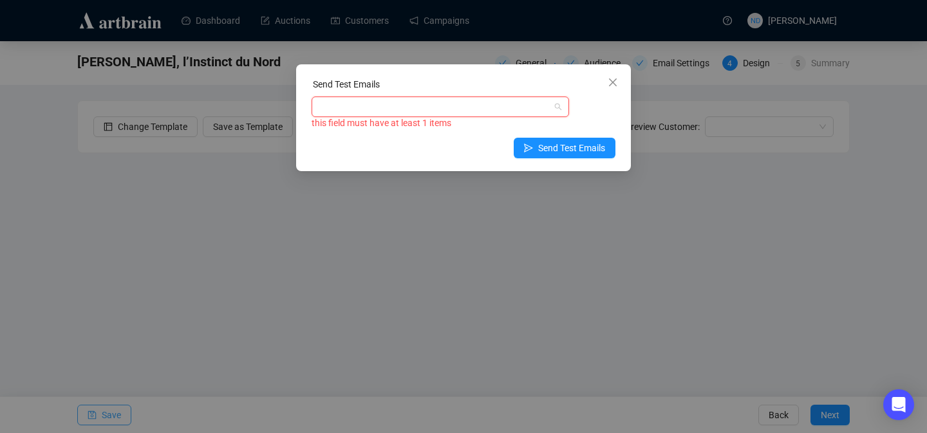
click at [416, 106] on div at bounding box center [433, 107] width 239 height 18
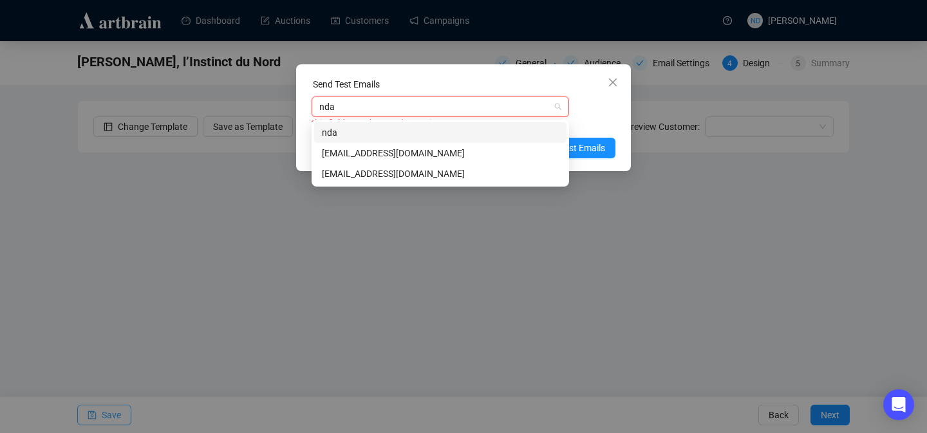
type input "ndar"
click at [402, 172] on div "[EMAIL_ADDRESS][DOMAIN_NAME]" at bounding box center [440, 174] width 237 height 14
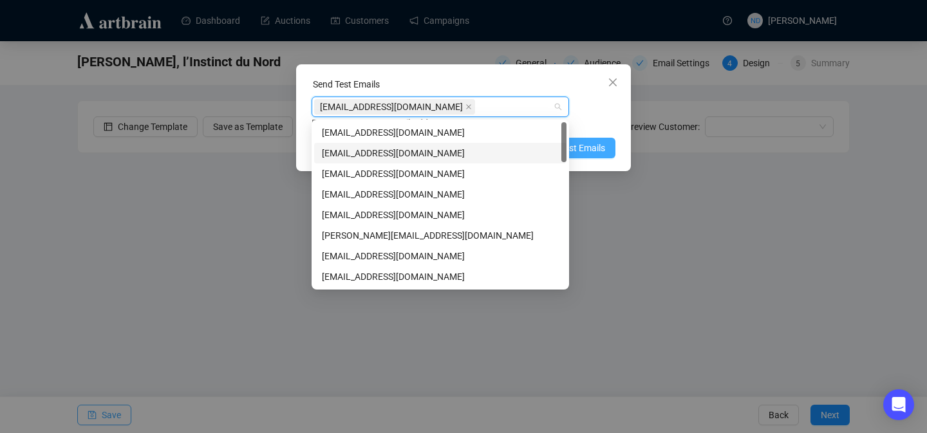
click at [597, 148] on span "Send Test Emails" at bounding box center [571, 148] width 67 height 14
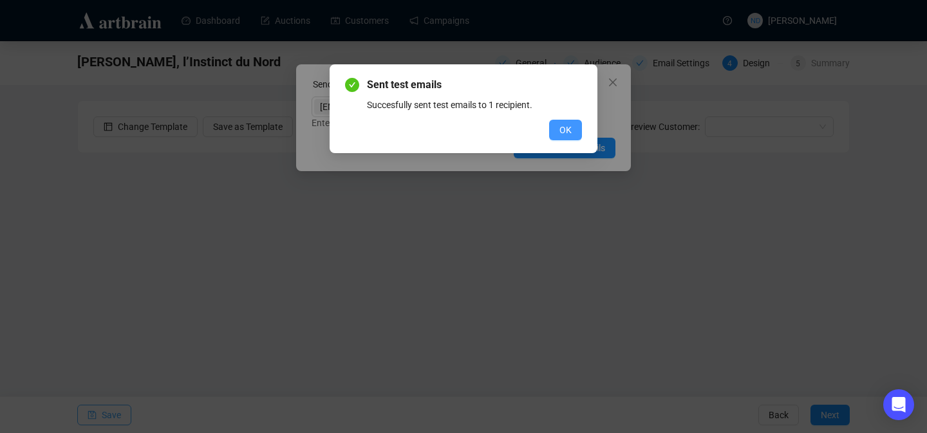
click at [573, 135] on button "OK" at bounding box center [565, 130] width 33 height 21
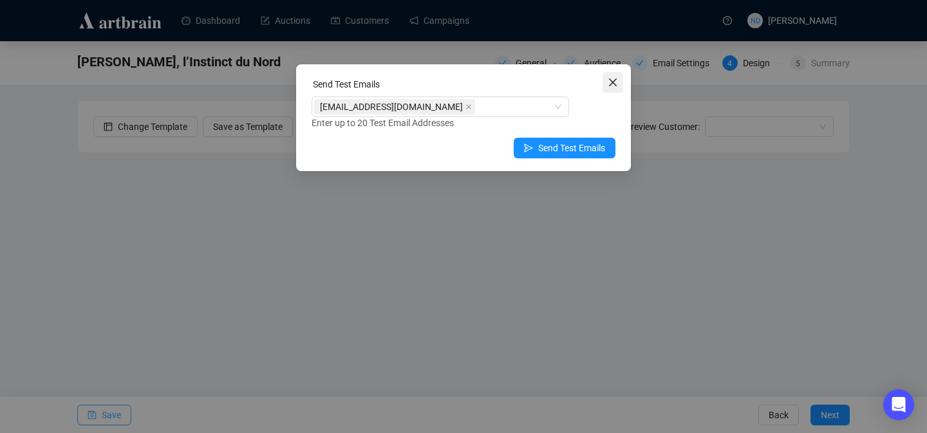
click at [608, 81] on icon "close" at bounding box center [613, 82] width 10 height 10
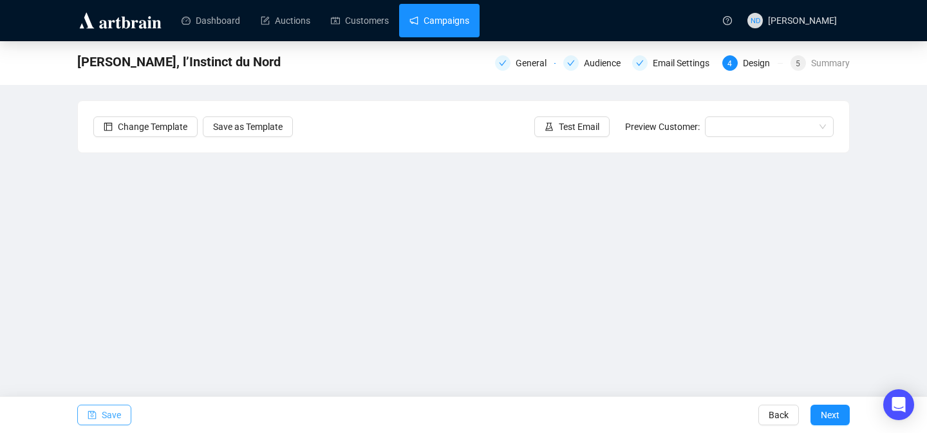
click at [435, 14] on link "Campaigns" at bounding box center [439, 20] width 60 height 33
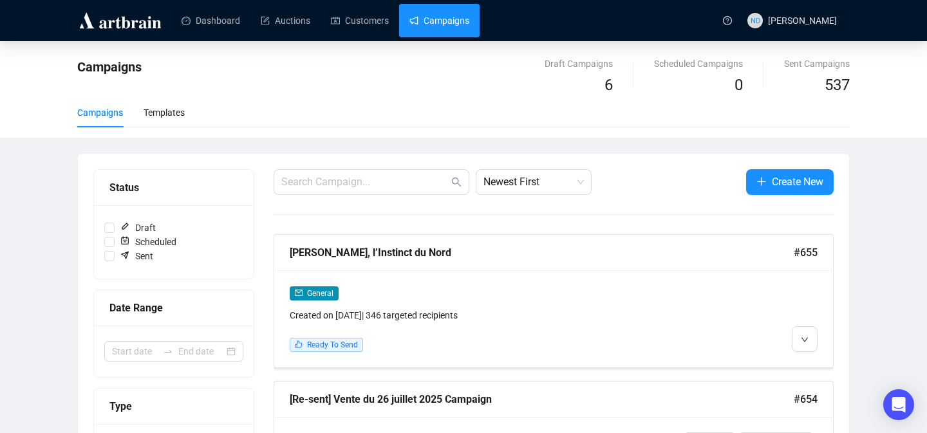
click at [649, 214] on div at bounding box center [554, 214] width 560 height 1
click at [810, 361] on li "Edit" at bounding box center [828, 367] width 68 height 21
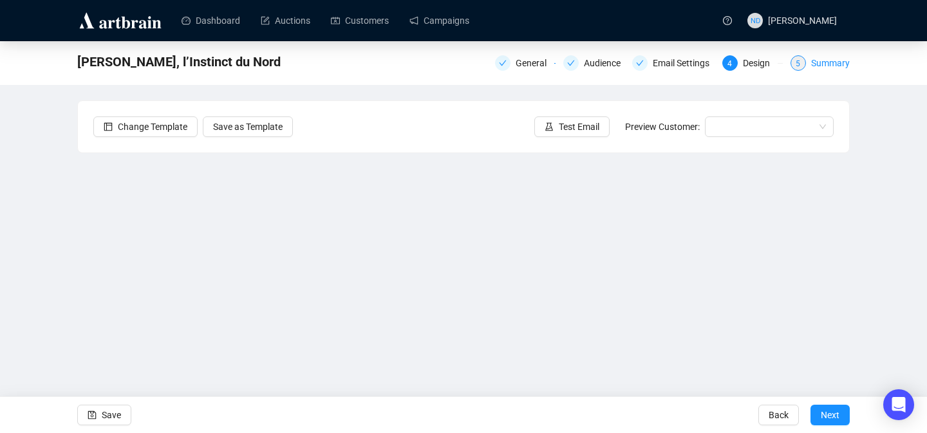
click at [835, 62] on div "Summary" at bounding box center [830, 62] width 39 height 15
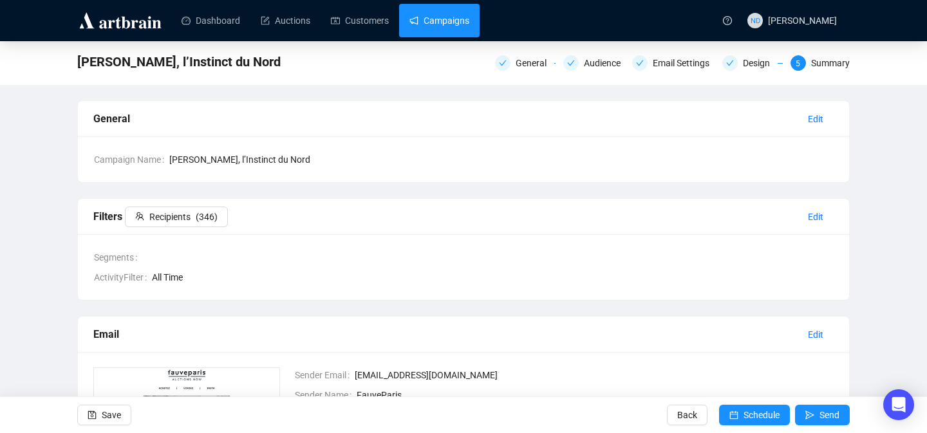
click at [452, 31] on link "Campaigns" at bounding box center [439, 20] width 60 height 33
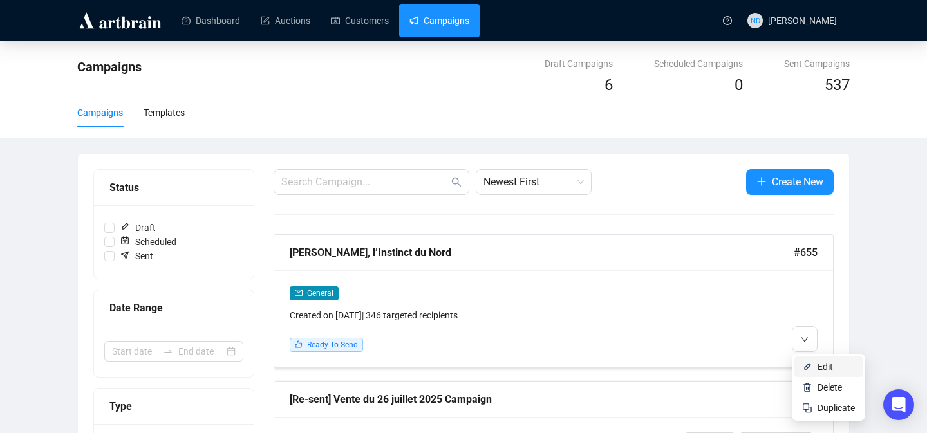
click at [805, 364] on img at bounding box center [807, 367] width 10 height 10
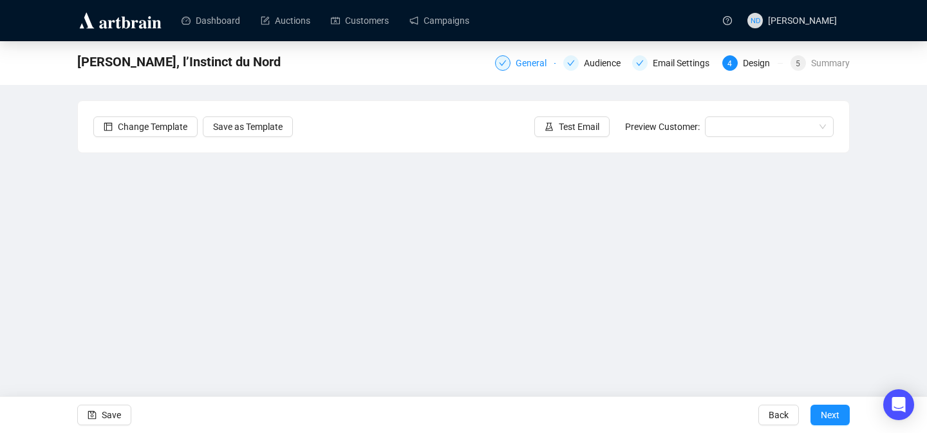
click at [525, 70] on div "General" at bounding box center [535, 62] width 39 height 15
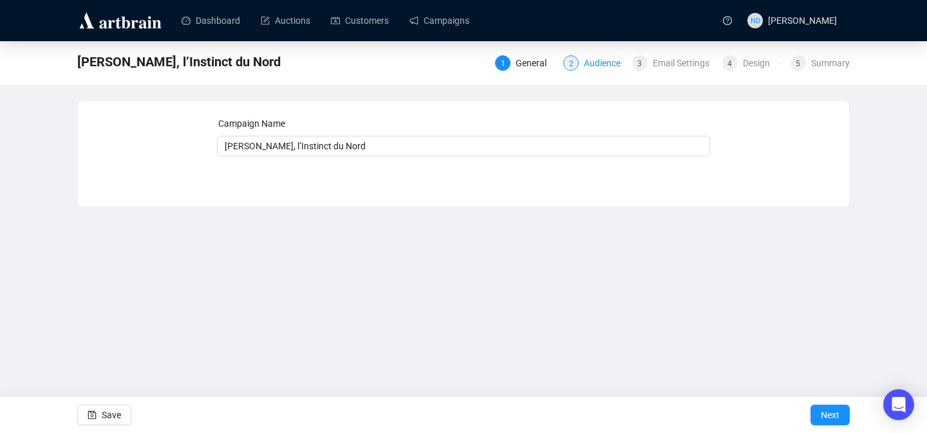
click at [592, 64] on div "Audience" at bounding box center [606, 62] width 44 height 15
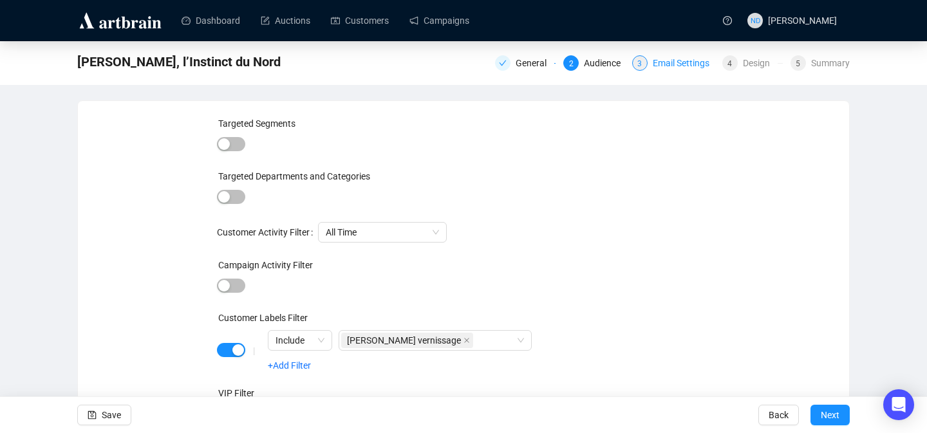
click at [675, 68] on div "Email Settings" at bounding box center [685, 62] width 64 height 15
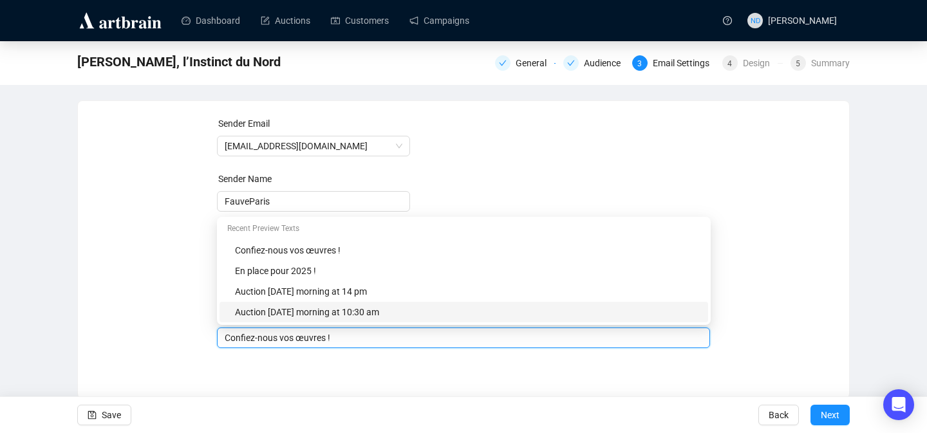
drag, startPoint x: 355, startPoint y: 315, endPoint x: 230, endPoint y: 321, distance: 125.0
click at [229, 321] on body "Dashboard Auctions Customers Campaigns ND [PERSON_NAME] [PERSON_NAME], l’Instin…" at bounding box center [463, 216] width 927 height 433
drag, startPoint x: 342, startPoint y: 341, endPoint x: 243, endPoint y: 338, distance: 99.2
click at [243, 338] on input "Confiez-nous vos œuvres !" at bounding box center [464, 338] width 478 height 14
type input "C"
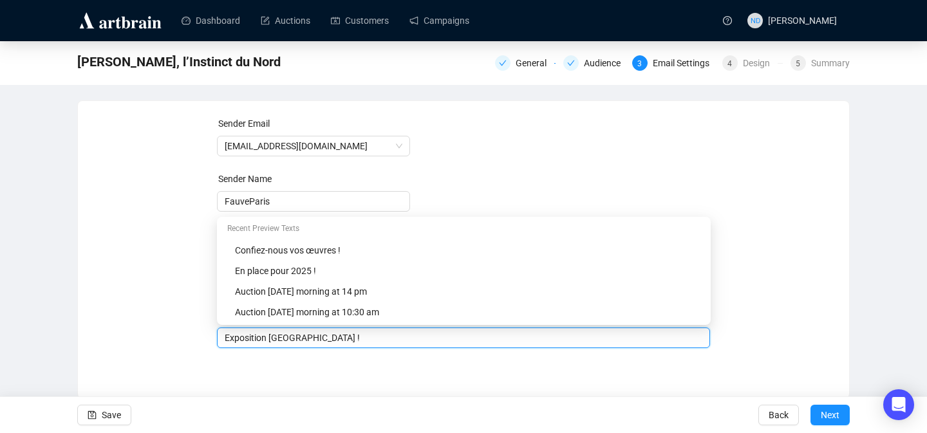
type input "Exposition [GEOGRAPHIC_DATA] !"
click at [282, 378] on div "Sender Email [EMAIL_ADDRESS][DOMAIN_NAME] Sender Name FauveParis Subject [VERNI…" at bounding box center [463, 240] width 771 height 278
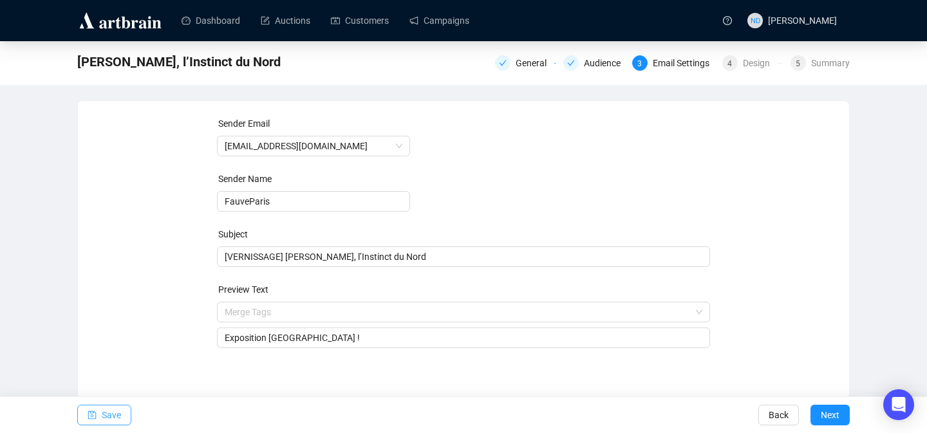
click at [92, 421] on span "button" at bounding box center [92, 415] width 9 height 36
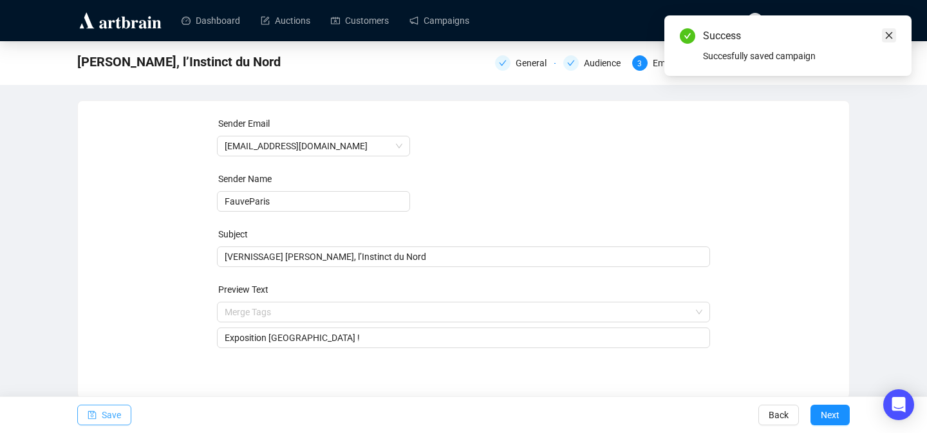
click at [890, 36] on icon "close" at bounding box center [889, 35] width 7 height 7
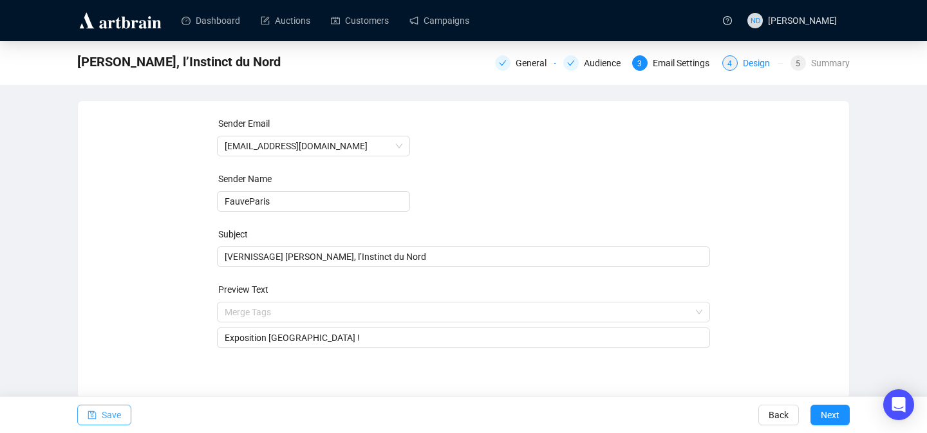
click at [749, 64] on div "Design" at bounding box center [760, 62] width 35 height 15
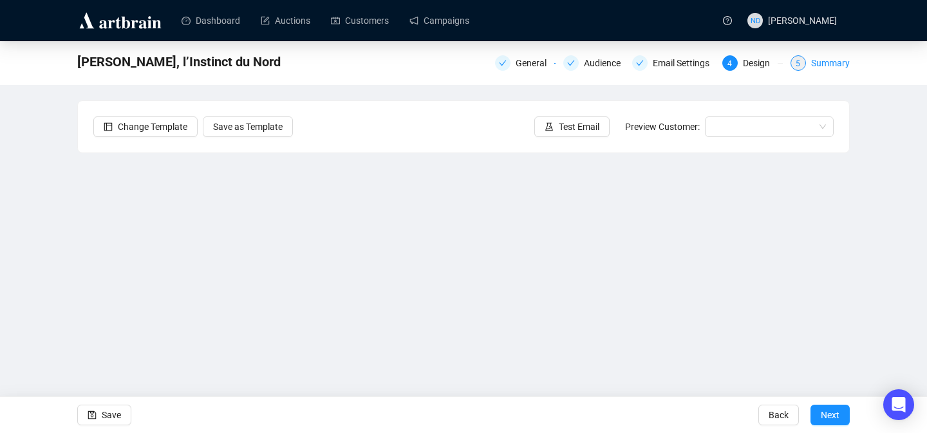
click at [834, 65] on div "Summary" at bounding box center [830, 62] width 39 height 15
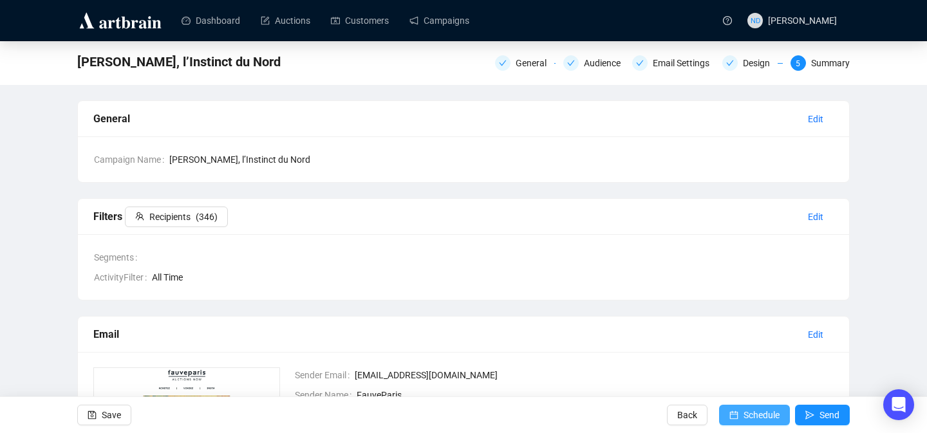
click at [722, 413] on button "Schedule" at bounding box center [754, 415] width 71 height 21
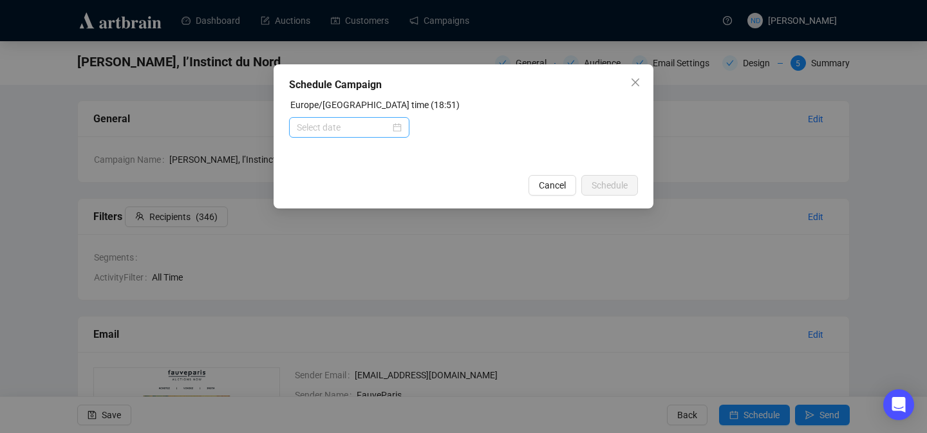
click at [395, 126] on div at bounding box center [349, 127] width 105 height 14
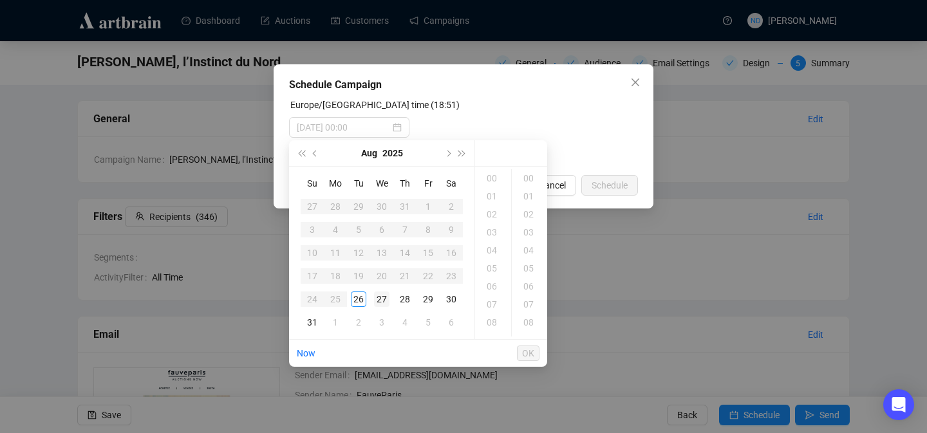
click at [384, 293] on div "27" at bounding box center [381, 299] width 15 height 15
click at [489, 308] on div "11" at bounding box center [493, 307] width 31 height 18
type input "[DATE] 11:00"
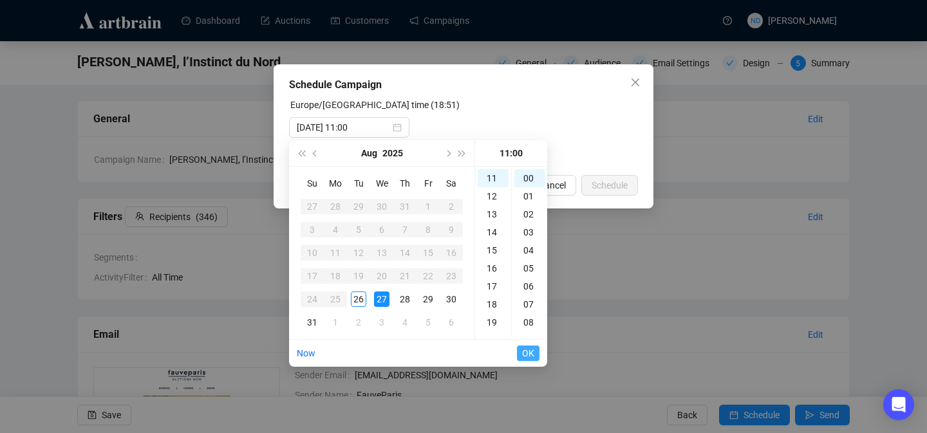
click at [532, 356] on span "OK" at bounding box center [528, 353] width 12 height 24
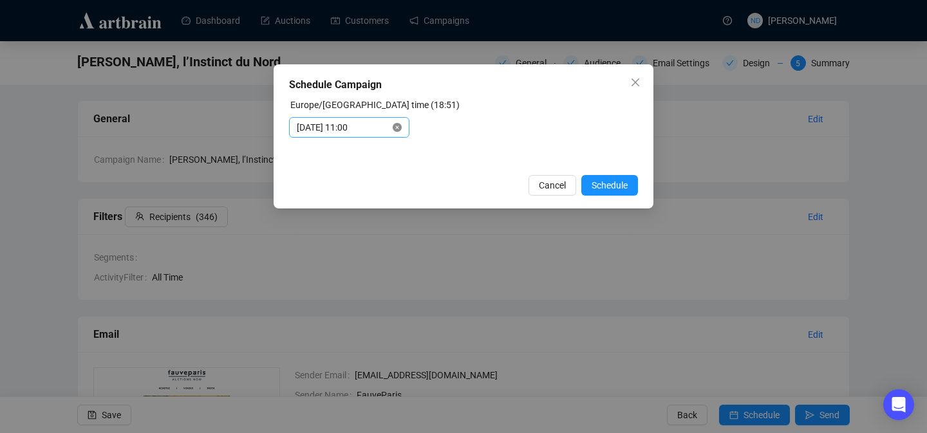
click at [397, 127] on icon "close-circle" at bounding box center [397, 127] width 9 height 9
click at [397, 127] on div at bounding box center [349, 127] width 105 height 14
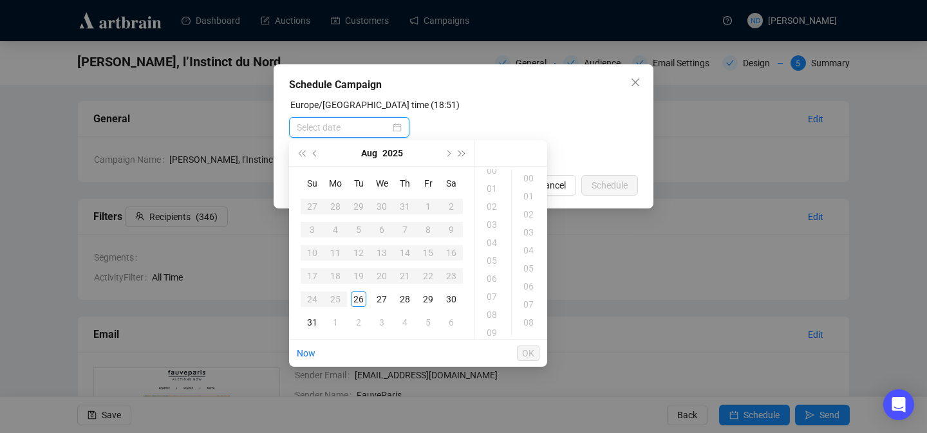
scroll to position [0, 0]
click at [382, 297] on div "27" at bounding box center [381, 299] width 15 height 15
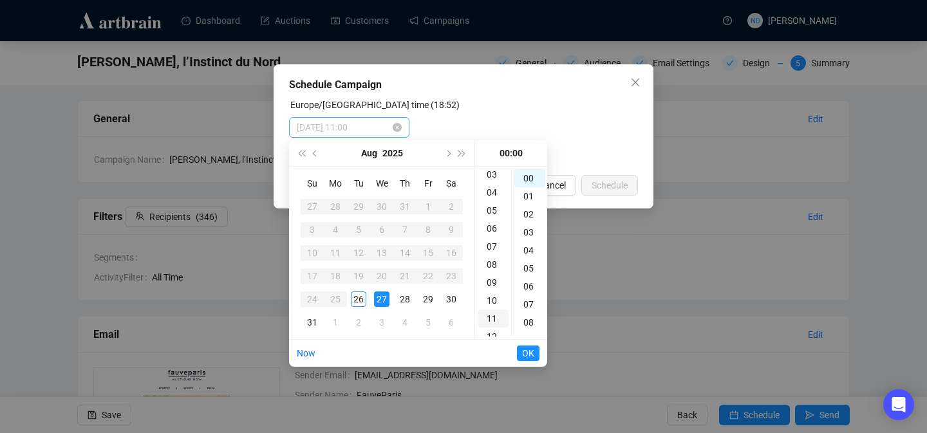
click at [487, 315] on div "11" at bounding box center [493, 319] width 31 height 18
type input "[DATE] 11:00"
click at [527, 350] on span "OK" at bounding box center [528, 353] width 12 height 24
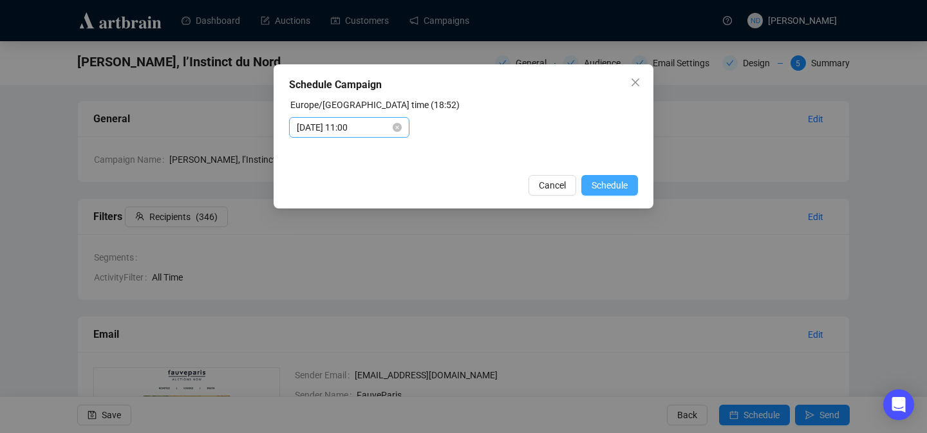
click at [617, 176] on button "Schedule" at bounding box center [609, 185] width 57 height 21
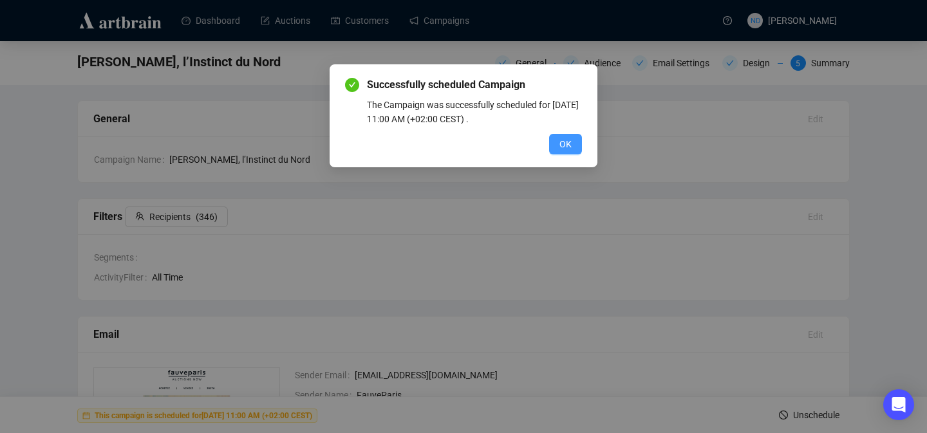
click at [566, 145] on span "OK" at bounding box center [565, 144] width 12 height 14
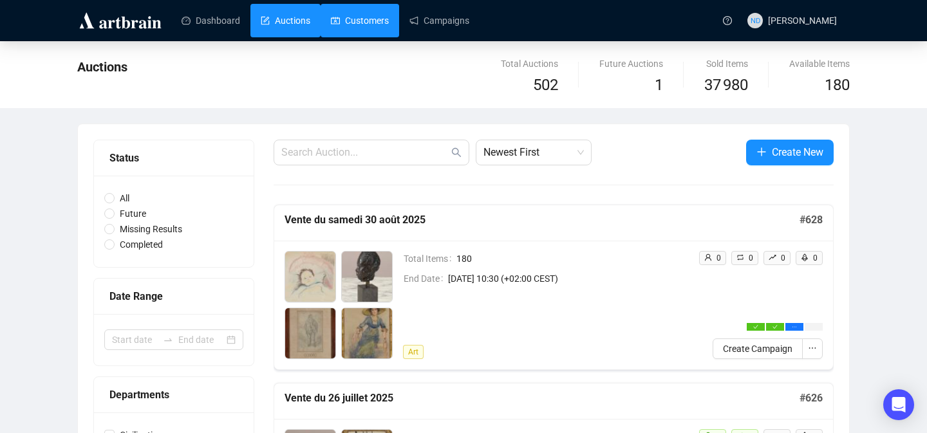
click at [357, 32] on link "Customers" at bounding box center [360, 20] width 58 height 33
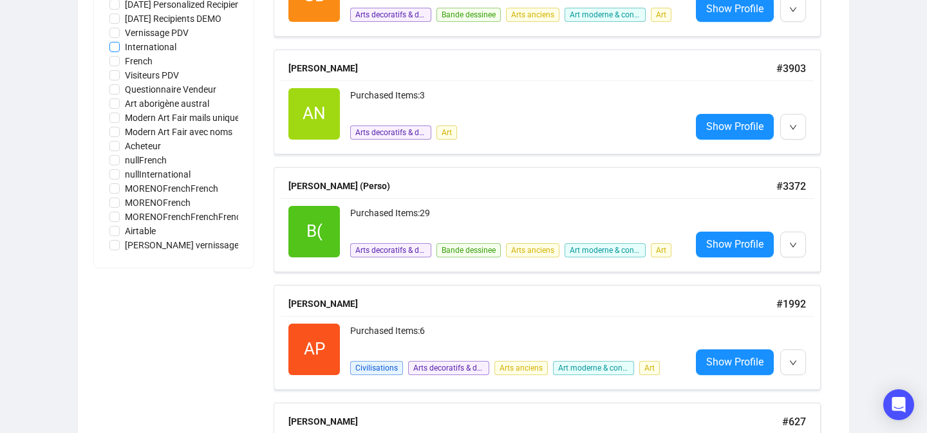
scroll to position [810, 0]
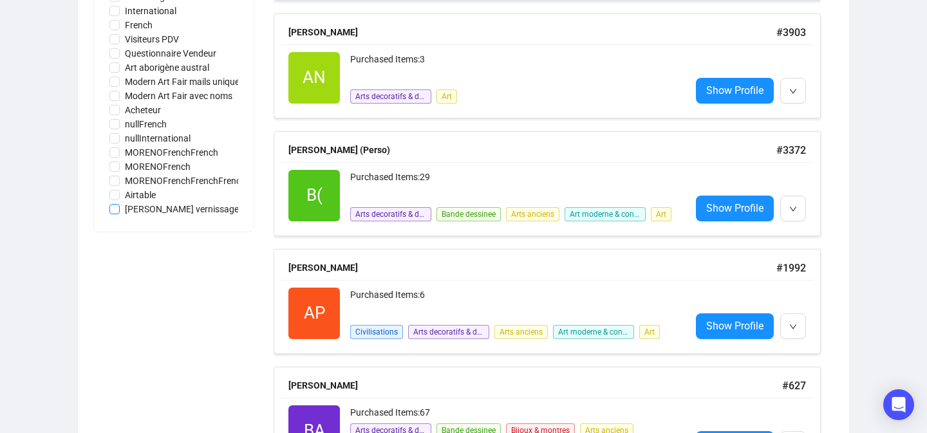
click at [118, 210] on input "[PERSON_NAME] vernissage" at bounding box center [114, 209] width 10 height 10
checkbox input "true"
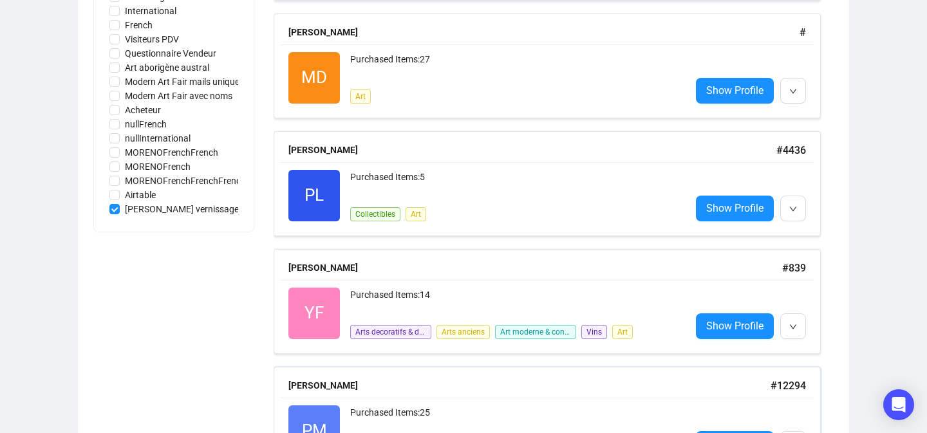
click at [359, 400] on div "PM Reactivated Purchased Items: 25 Arts decoratifs & design Bijoux & montres Ar…" at bounding box center [547, 431] width 533 height 67
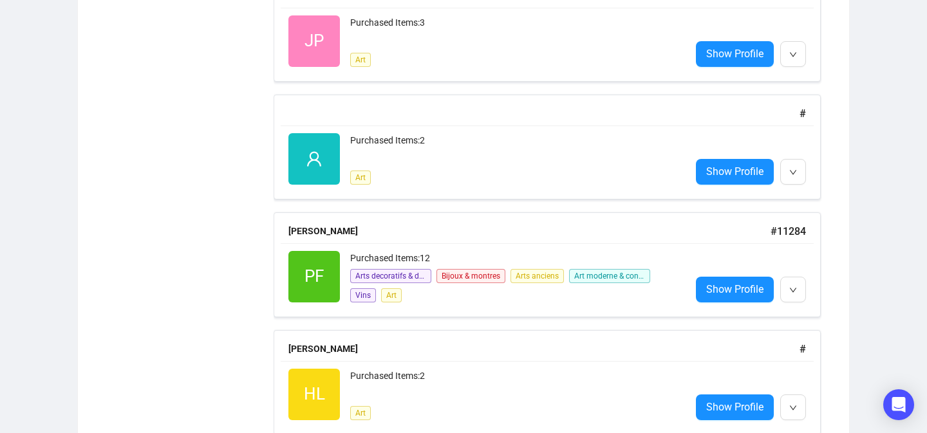
scroll to position [3317, 0]
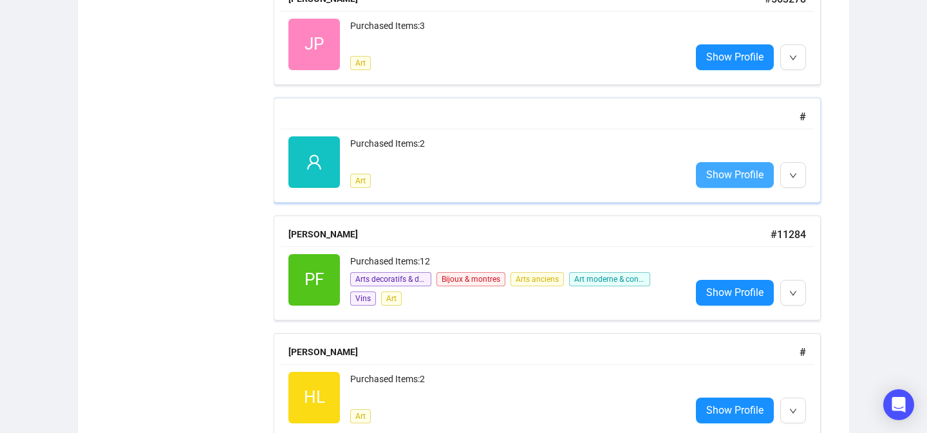
click at [722, 178] on span "Show Profile" at bounding box center [734, 175] width 57 height 16
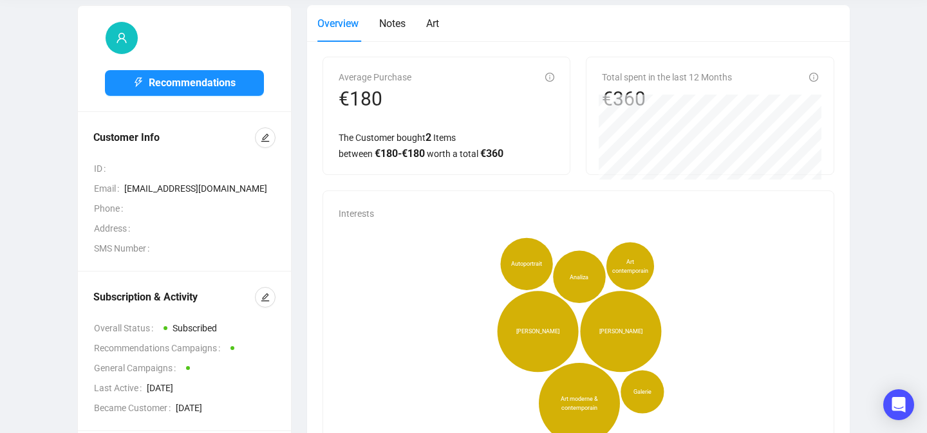
scroll to position [49, 0]
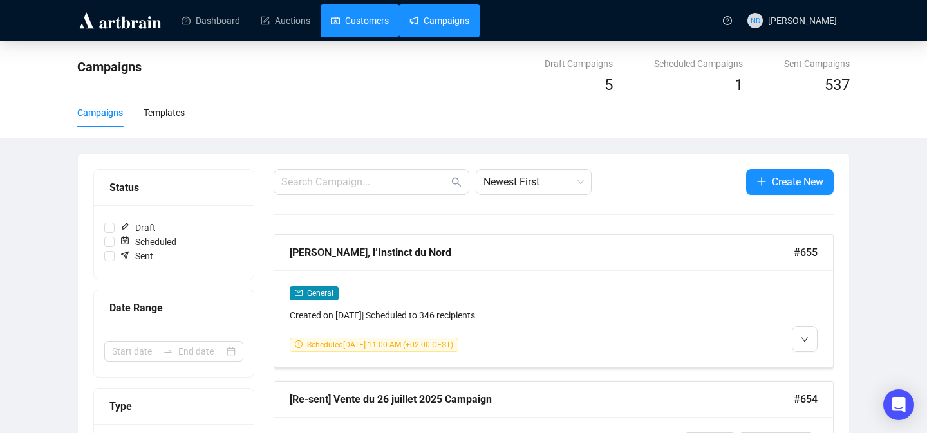
click at [357, 35] on link "Customers" at bounding box center [360, 20] width 58 height 33
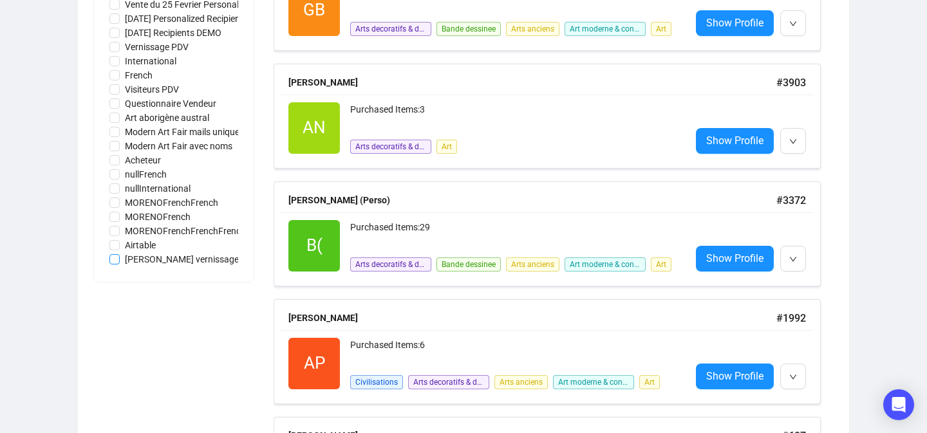
click at [172, 259] on span "[PERSON_NAME] vernissage" at bounding box center [182, 259] width 124 height 14
click at [120, 259] on input "[PERSON_NAME] vernissage" at bounding box center [114, 259] width 10 height 10
checkbox input "true"
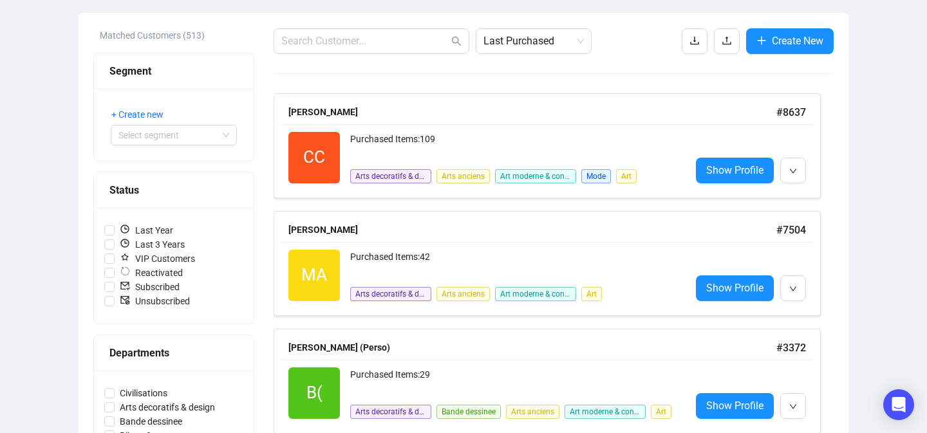
scroll to position [140, 0]
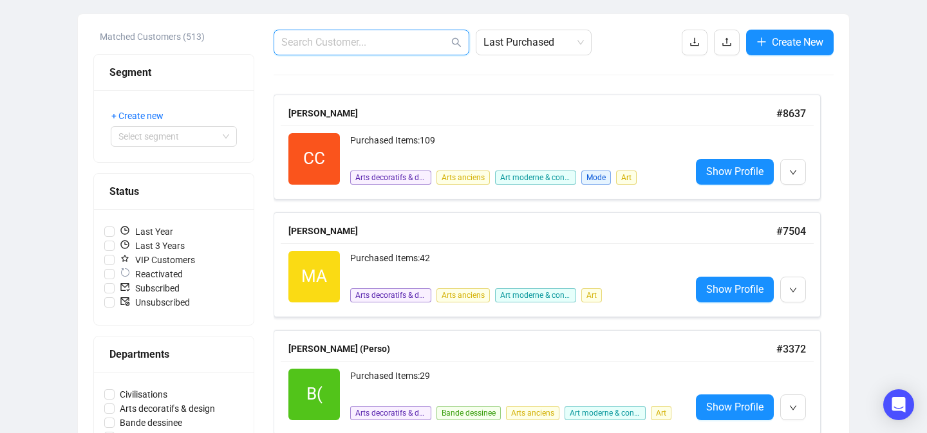
click at [355, 48] on input "text" at bounding box center [364, 42] width 167 height 15
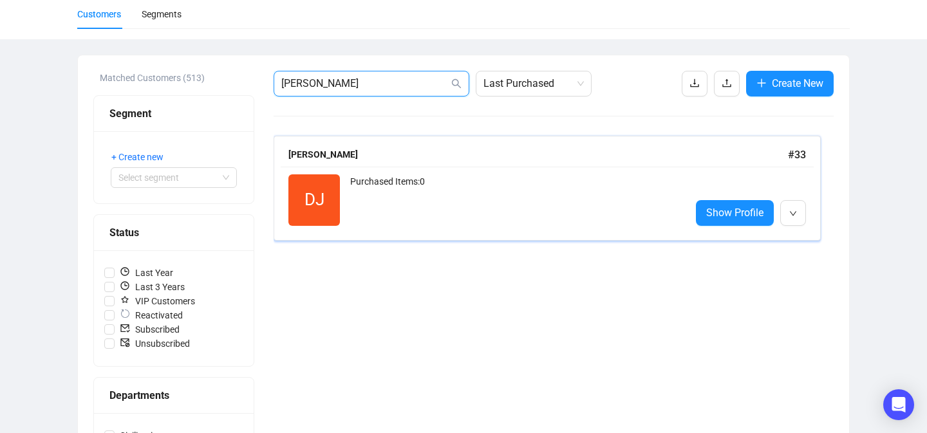
scroll to position [39, 0]
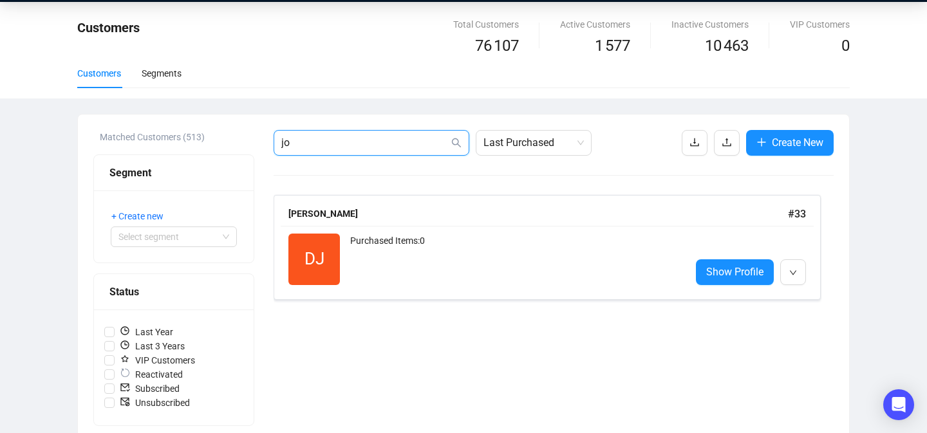
type input "j"
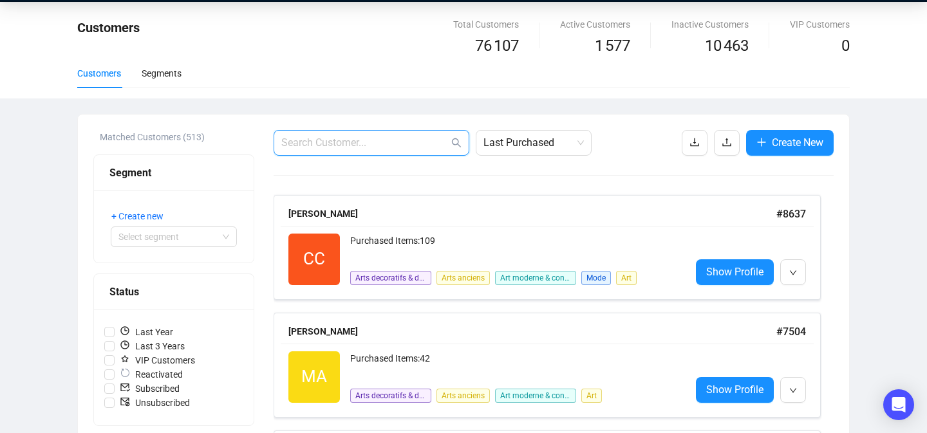
scroll to position [0, 0]
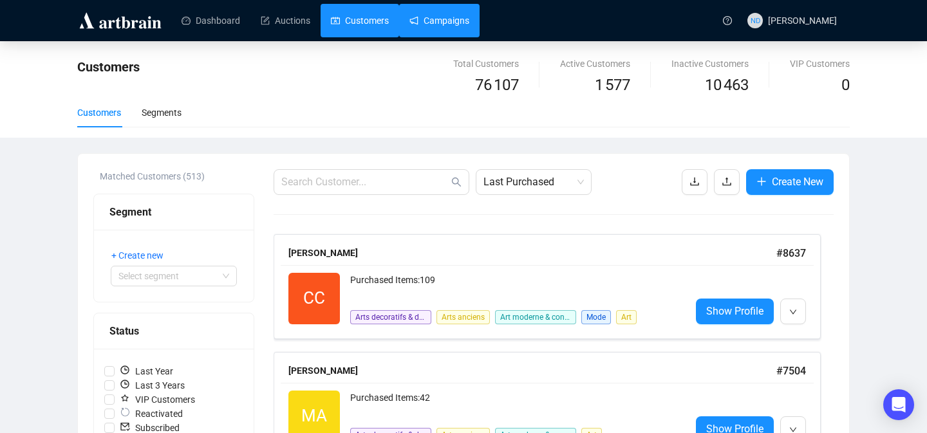
click at [469, 15] on link "Campaigns" at bounding box center [439, 20] width 60 height 33
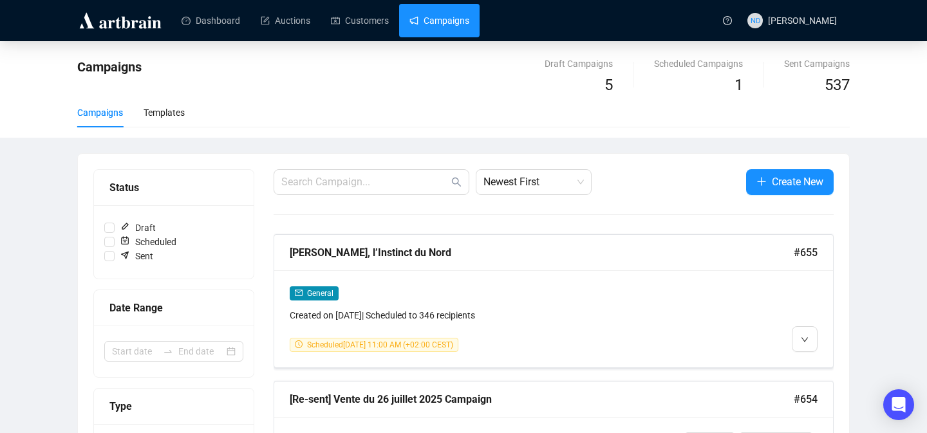
click at [808, 360] on li "Edit" at bounding box center [828, 367] width 68 height 21
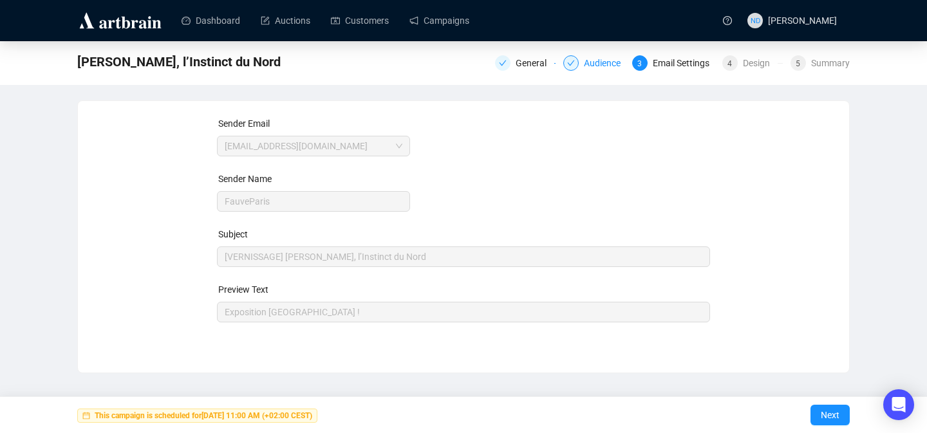
click at [602, 65] on div "Audience" at bounding box center [606, 62] width 44 height 15
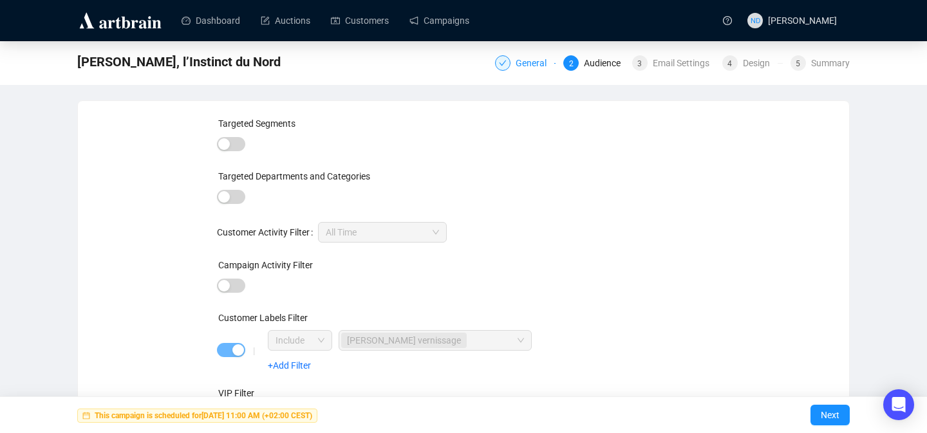
click at [519, 67] on div "General" at bounding box center [535, 62] width 39 height 15
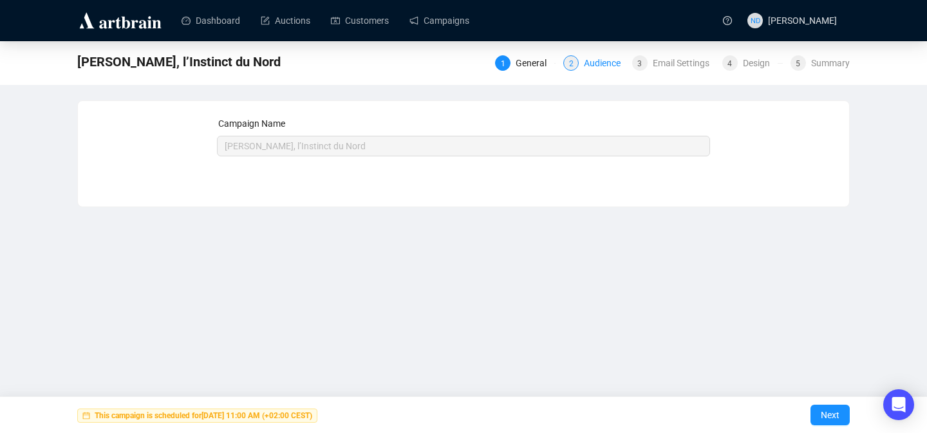
click at [587, 62] on div "Audience" at bounding box center [606, 62] width 44 height 15
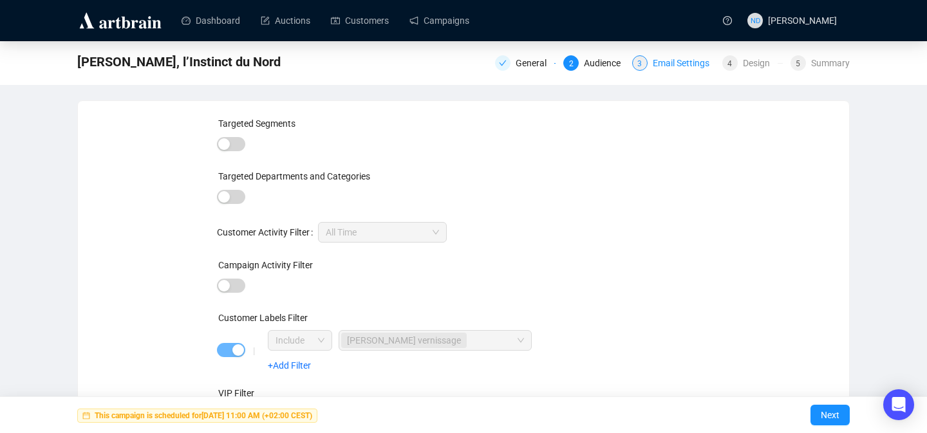
click at [681, 62] on div "Email Settings" at bounding box center [685, 62] width 64 height 15
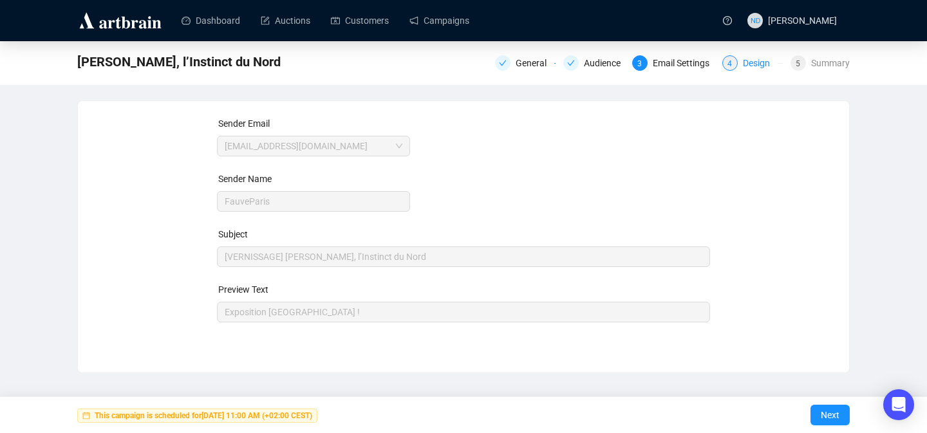
click at [744, 62] on div "Design" at bounding box center [760, 62] width 35 height 15
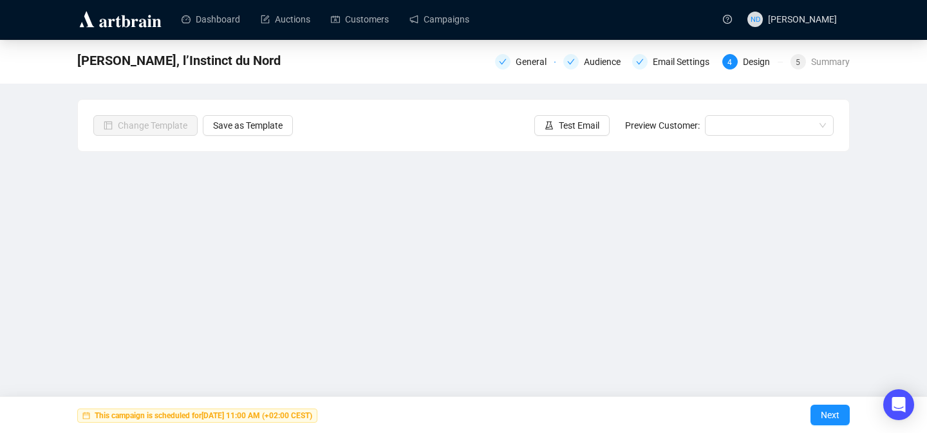
scroll to position [1, 0]
click at [835, 68] on div "Summary" at bounding box center [830, 62] width 39 height 15
